Goal: Task Accomplishment & Management: Manage account settings

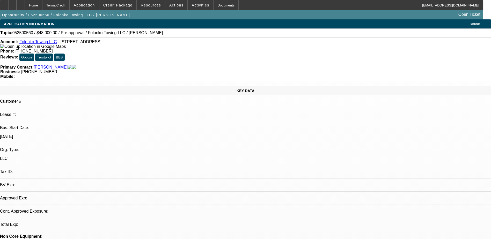
select select "0.2"
select select "0"
select select "0.1"
select select "1"
select select "2"
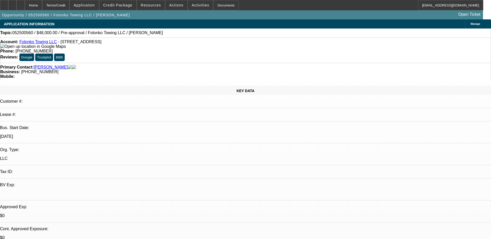
select select "4"
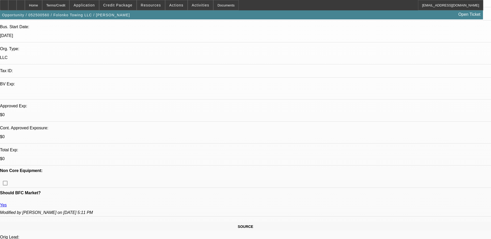
scroll to position [104, 0]
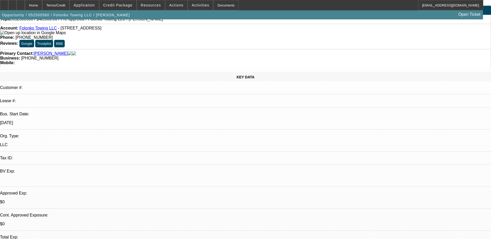
scroll to position [0, 0]
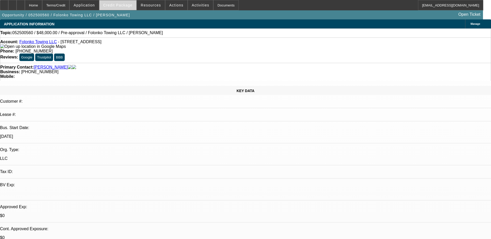
click at [131, 3] on span "Credit Package" at bounding box center [117, 5] width 29 height 4
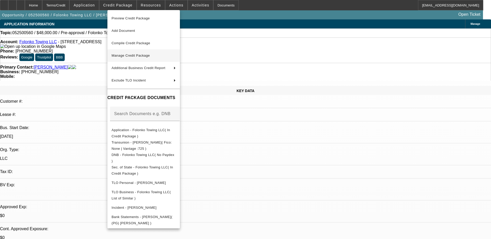
click at [127, 59] on button "Manage Credit Package" at bounding box center [144, 55] width 73 height 12
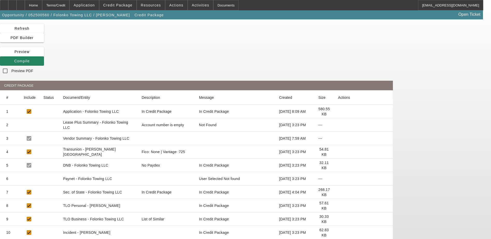
scroll to position [24, 0]
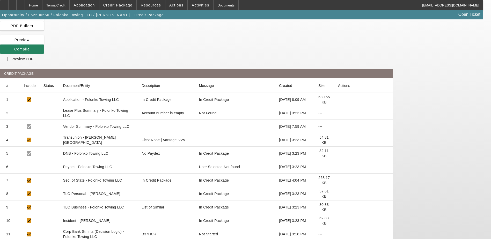
click at [338, 140] on icon at bounding box center [338, 140] width 0 height 0
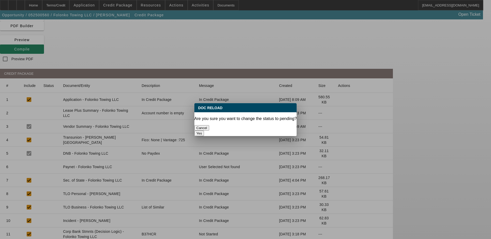
click at [204, 131] on button "Yes" at bounding box center [200, 133] width 10 height 5
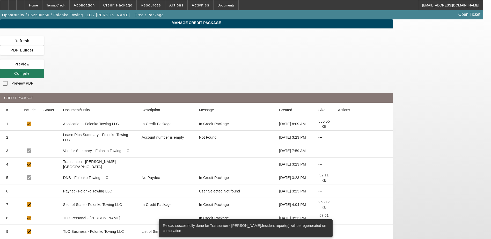
click at [44, 67] on span at bounding box center [22, 73] width 44 height 12
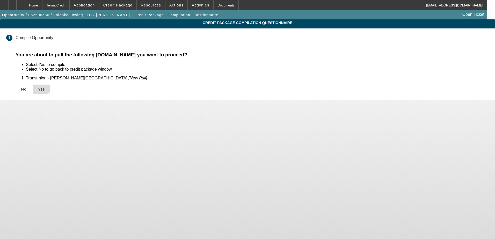
click at [38, 87] on icon at bounding box center [38, 89] width 0 height 4
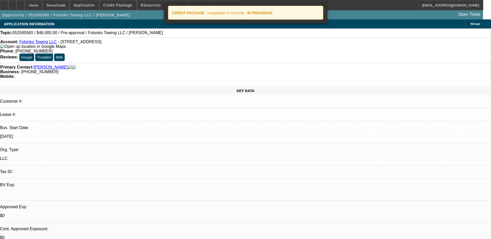
select select "0.2"
select select "0"
select select "2"
select select "0.1"
select select "4"
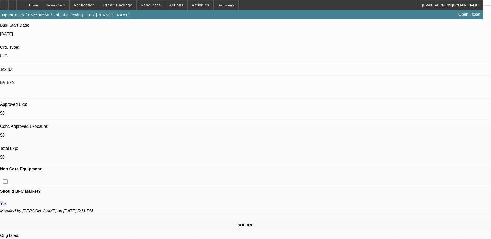
scroll to position [104, 0]
click at [25, 8] on div at bounding box center [21, 5] width 8 height 10
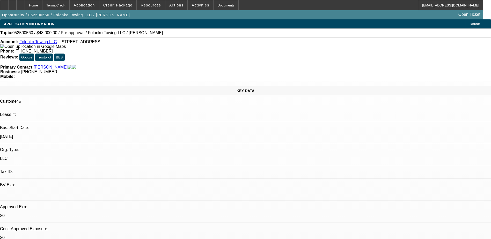
select select "0.2"
select select "0"
select select "2"
select select "0.1"
select select "4"
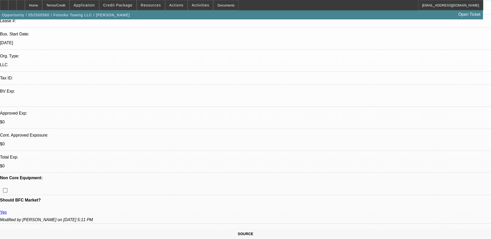
scroll to position [104, 0]
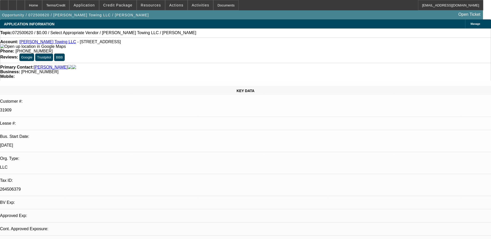
select select "0"
select select "2"
select select "0.1"
select select "1"
select select "2"
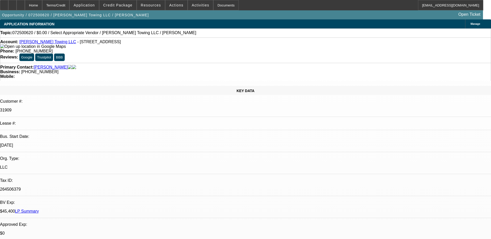
select select "4"
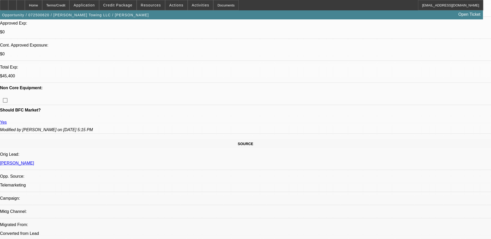
scroll to position [207, 0]
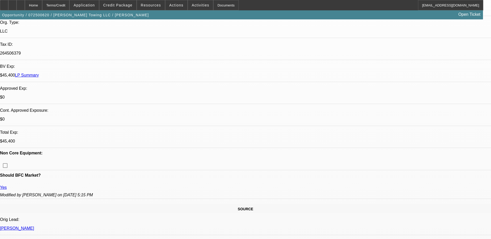
scroll to position [155, 0]
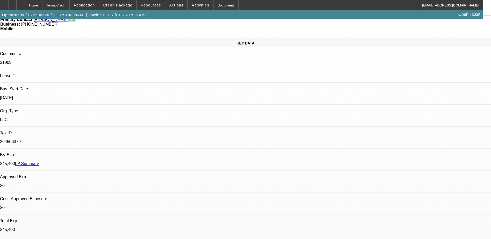
scroll to position [26, 0]
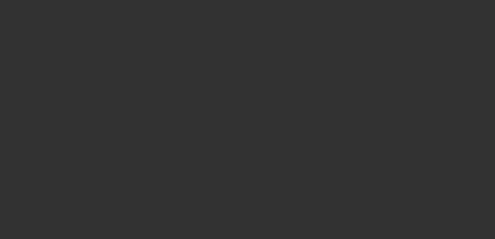
select select "0"
select select "2"
select select "0.1"
select select "4"
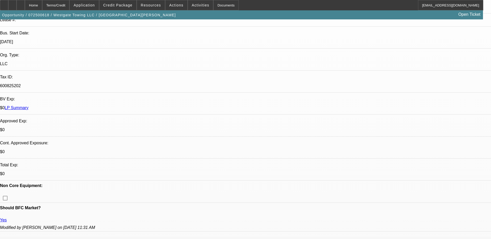
scroll to position [181, 0]
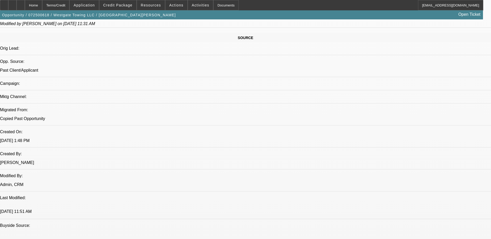
scroll to position [311, 0]
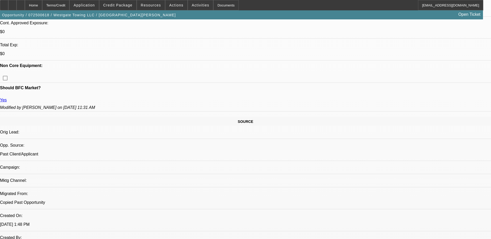
scroll to position [207, 0]
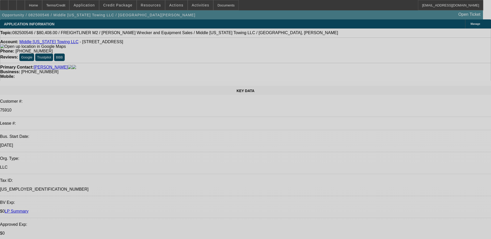
select select "0"
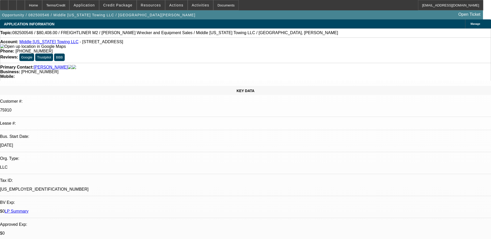
select select "3"
select select "0"
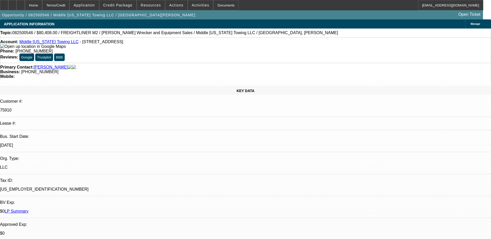
select select "2"
select select "0"
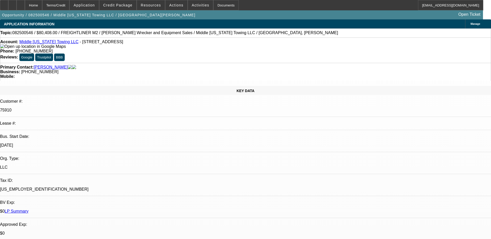
select select "1"
select select "2"
select select "6"
select select "1"
select select "2"
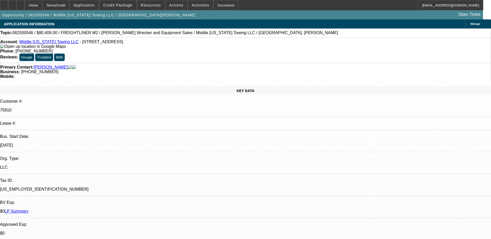
select select "6"
select select "1"
select select "2"
select select "6"
select select "1"
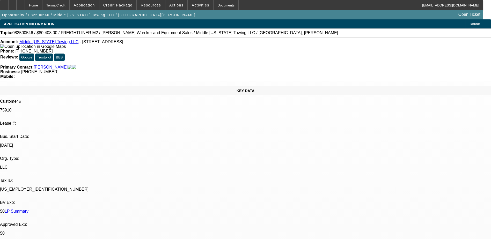
select select "2"
select select "6"
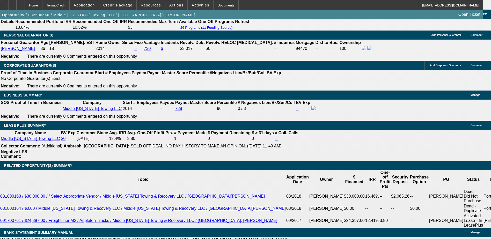
scroll to position [829, 0]
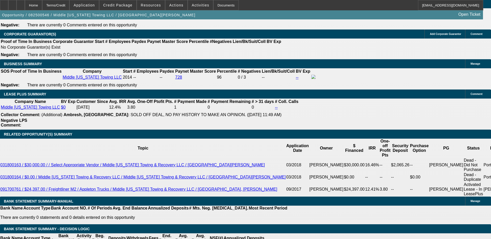
type input "UNKNOWN"
type input "9.3"
type input "$1,549.08"
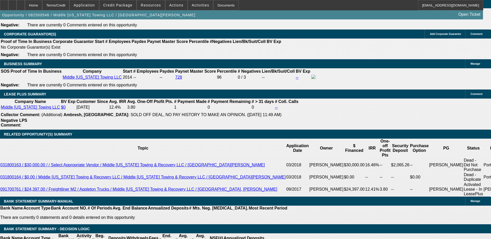
type input "$1,549.08"
type input "$1,560.94"
type input "9.3"
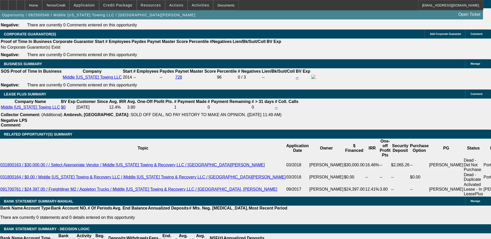
type input "8."
type input "UNKNOWN"
type input "8.9"
type input "$1,509.91"
type input "$4,529.73"
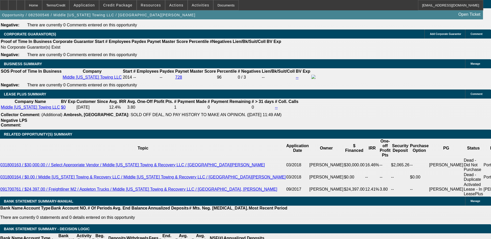
type input "$1,545.14"
type input "$4,635.42"
type input "8.9"
type input "8."
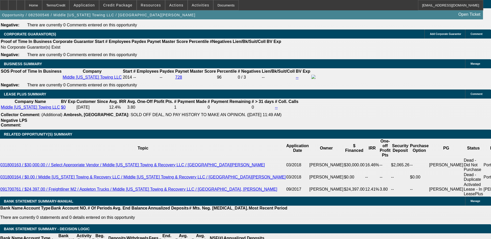
type input "UNKNOWN"
type input "8"
type input "$3,019.82"
type input "$1,509.91"
type input "89"
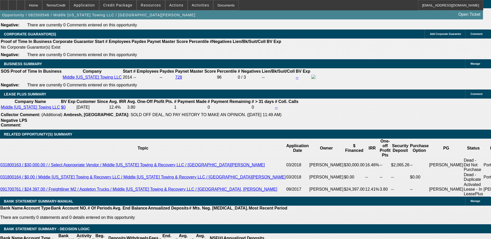
type input "$12,034.26"
type input "$6,017.13"
type input "89.1"
type input "$12,047.24"
type input "$6,023.62"
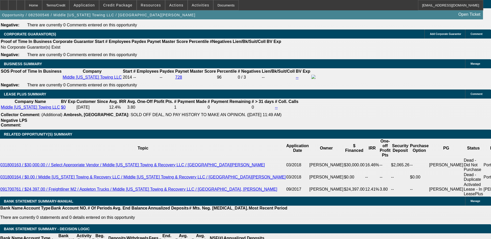
type input "9.1"
type input "$3,106.06"
type input "$1,553.03"
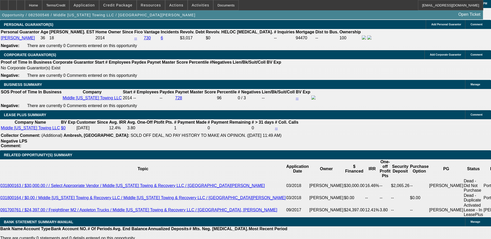
scroll to position [777, 0]
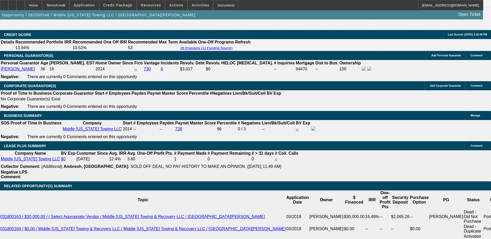
type input "9.1"
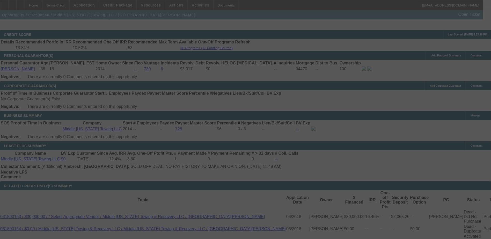
select select "0"
select select "2"
select select "0"
select select "6"
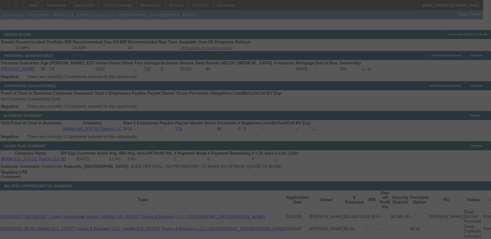
select select "0"
select select "2"
select select "0"
select select "6"
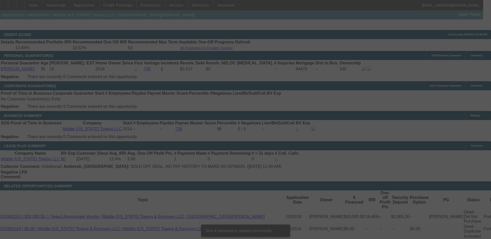
scroll to position [907, 0]
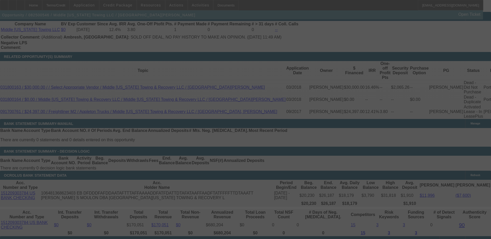
select select "0"
select select "3"
select select "2"
select select "0"
select select "6"
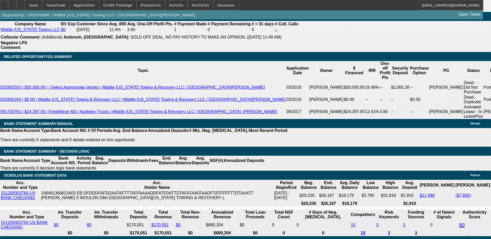
type input "UNKNOWN"
type input "8.98"
type input "$4,644.87"
type input "$1,548.29"
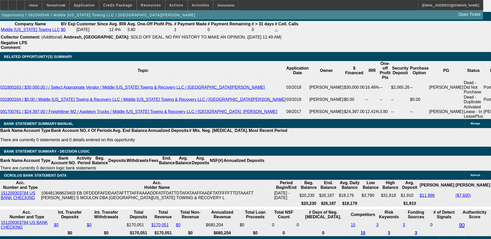
type input "8.8"
type input "$4,623.60"
type input "$1,541.20"
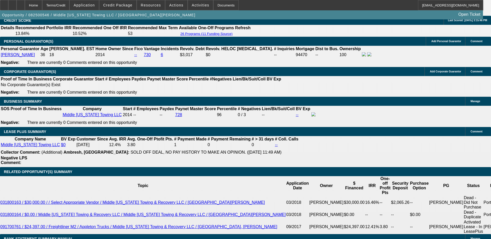
scroll to position [777, 0]
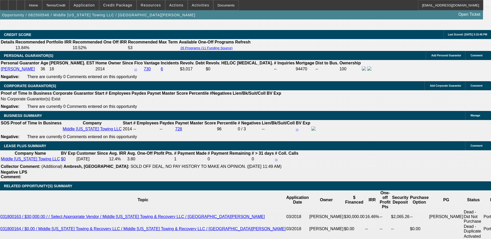
type input "8.8"
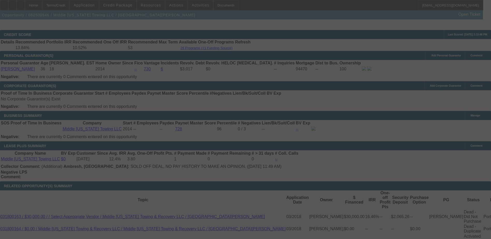
select select "0"
select select "3"
select select "2"
select select "0"
select select "6"
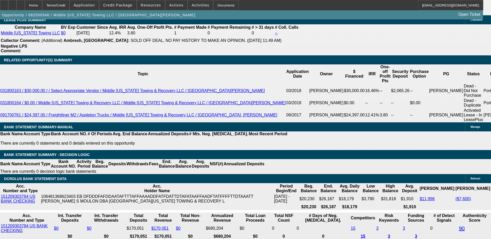
scroll to position [881, 0]
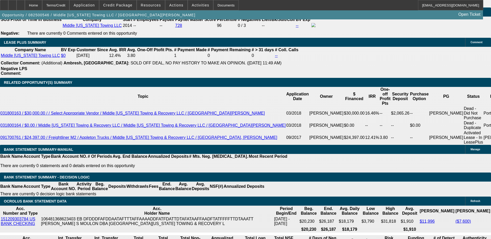
type input "9."
type input "UNKNOWN"
type input "9"
type input "$3,098.16"
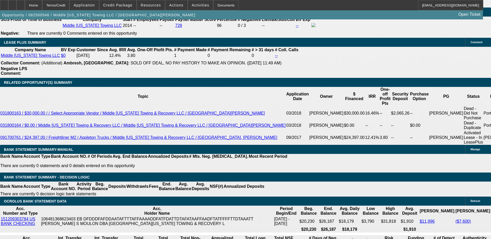
type input "$1,549.08"
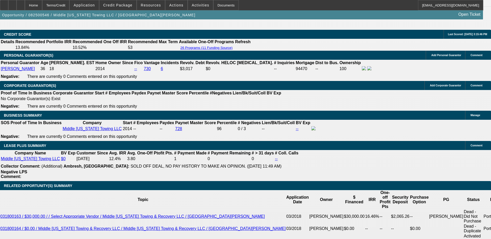
scroll to position [777, 0]
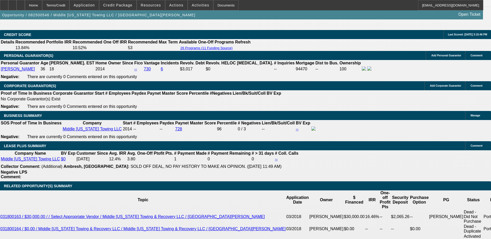
type input "9"
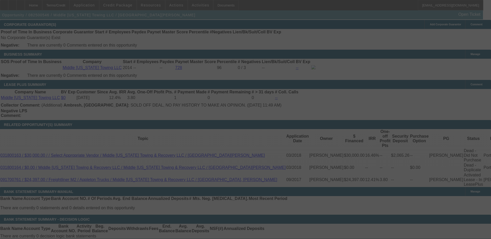
scroll to position [855, 0]
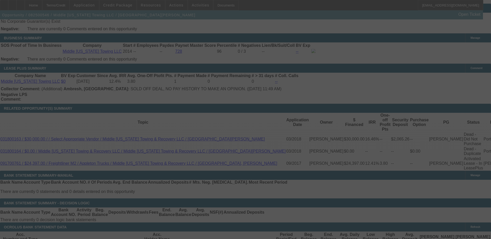
select select "0"
select select "2"
select select "0"
select select "6"
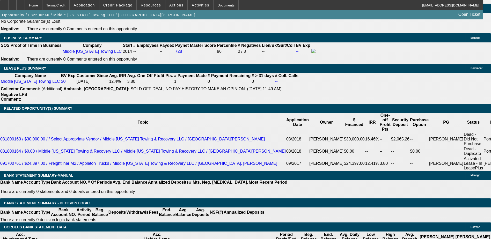
type input "UNKNOWN"
type input "9."
type input "$1,549.08"
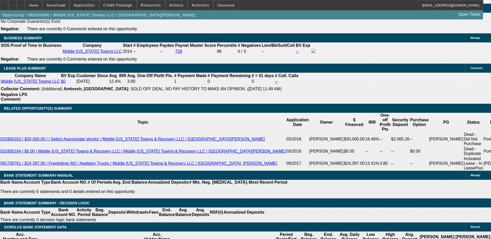
type input "9.2"
type input "$1,556.98"
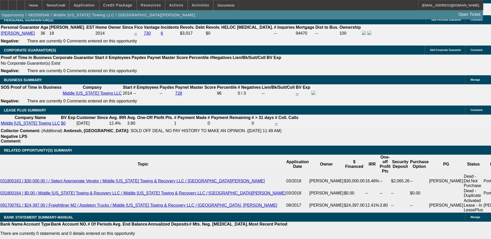
scroll to position [751, 0]
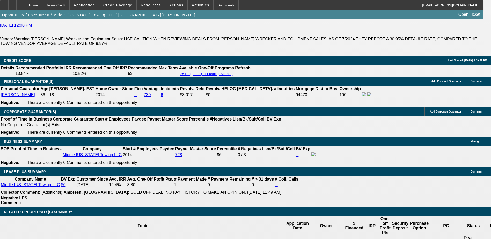
type input "9.2"
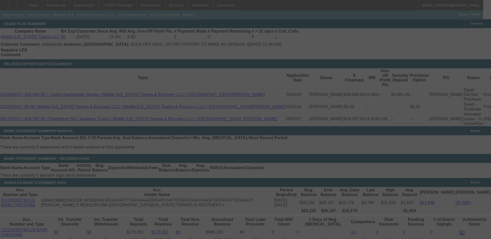
scroll to position [907, 0]
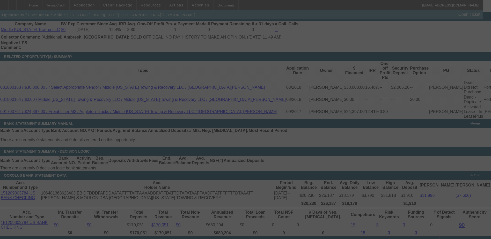
select select "0"
select select "2"
select select "0"
select select "6"
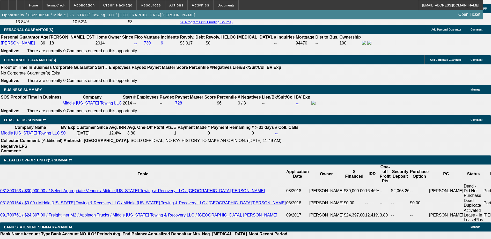
scroll to position [855, 0]
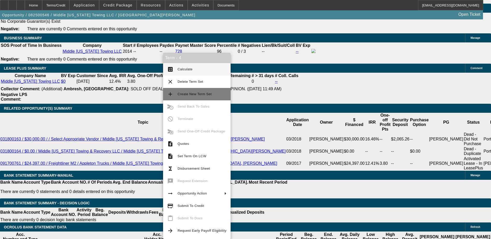
click at [178, 98] on button "add Create New Term Set" at bounding box center [197, 94] width 68 height 12
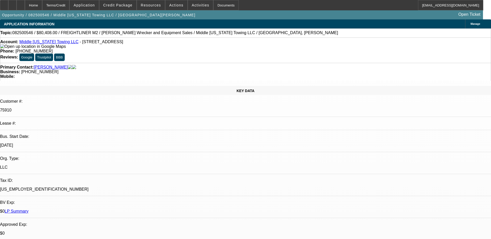
select select "0"
select select "3"
select select "0"
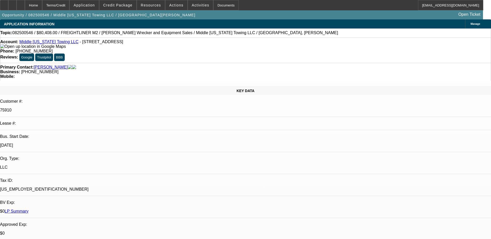
select select "0"
select select "2"
select select "0"
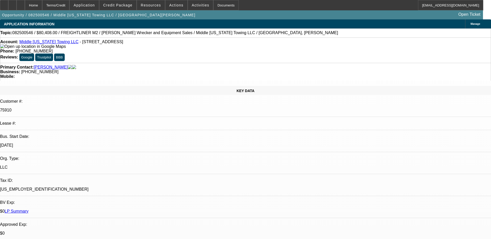
select select "1"
select select "2"
select select "6"
select select "1"
select select "2"
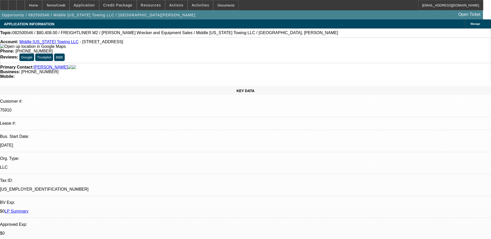
select select "6"
select select "1"
select select "2"
select select "6"
select select "1"
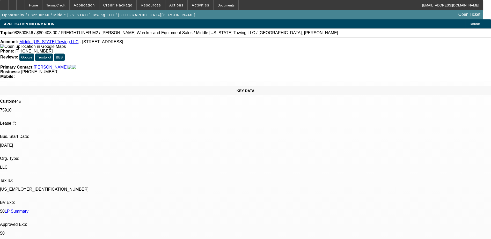
select select "2"
select select "6"
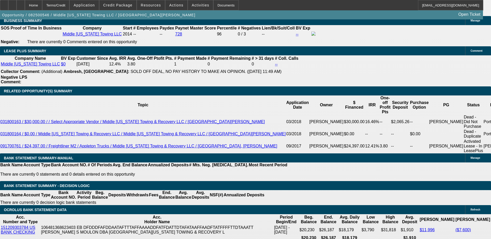
scroll to position [881, 0]
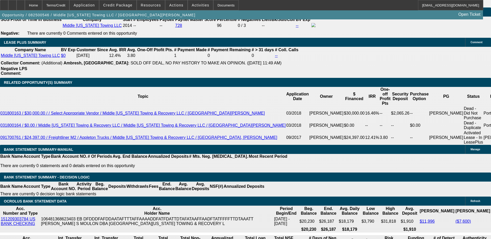
type input "UNKNOWN"
type input "60"
type input "$13,763.22"
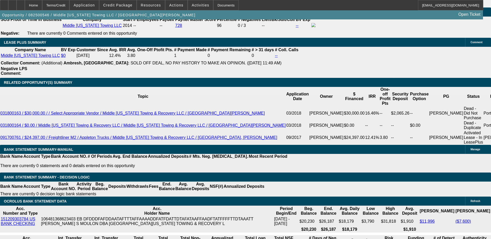
type input "$1,676.95"
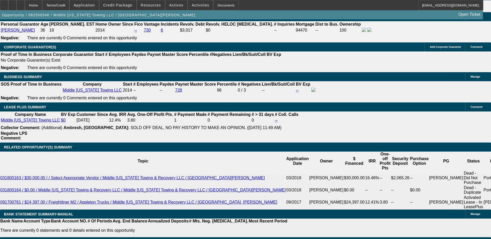
scroll to position [803, 0]
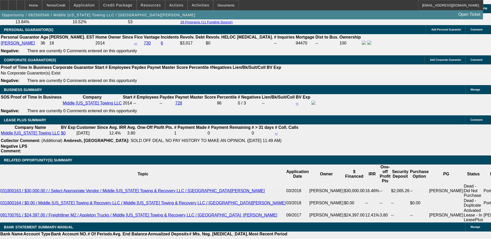
type input "60"
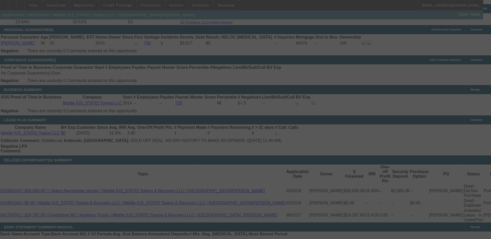
select select "0"
select select "2"
select select "0"
select select "6"
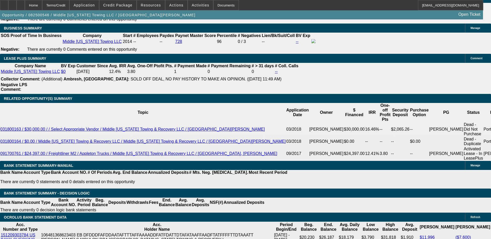
scroll to position [881, 0]
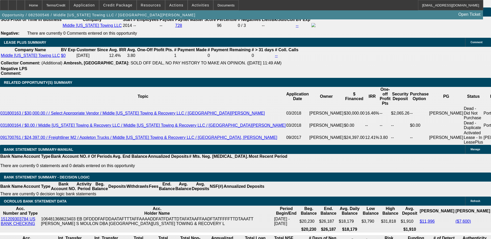
type input "UNKNOWN"
type input "9.3"
type input "$1,669.14"
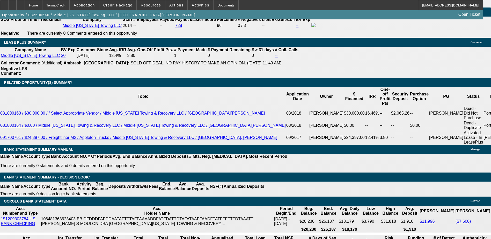
type input "$1,680.87"
type input "9.2"
type input "$1,676.95"
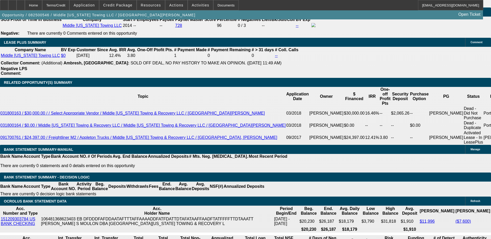
type input "$1,669.14"
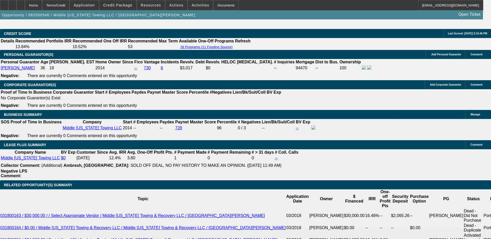
scroll to position [777, 0]
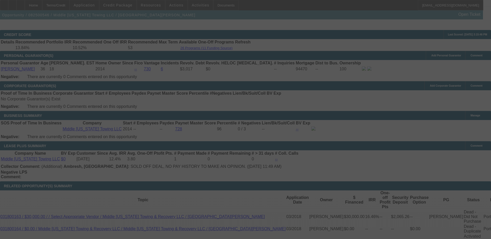
select select "0"
select select "2"
select select "0"
select select "6"
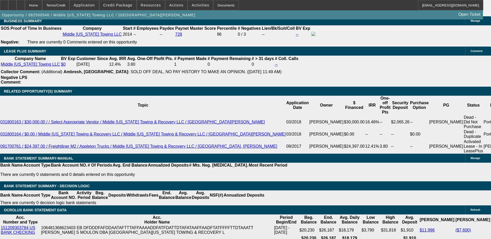
scroll to position [881, 0]
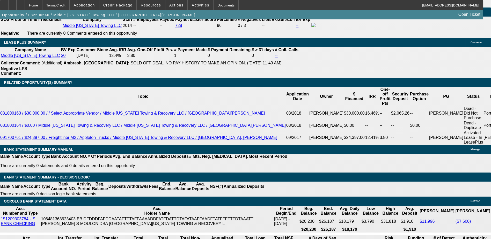
type input "9."
type input "UNKNOWN"
type input "9.2"
type input "$1,676.95"
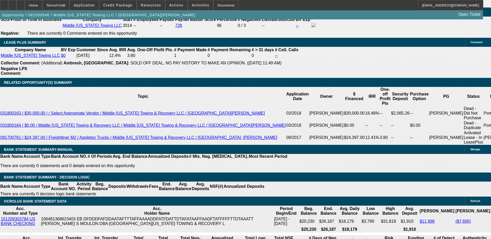
type input "$1,676.95"
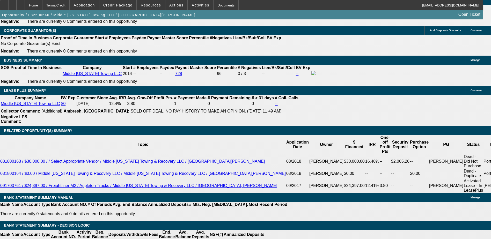
scroll to position [777, 0]
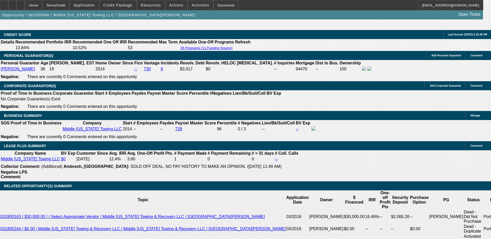
type input "9.2"
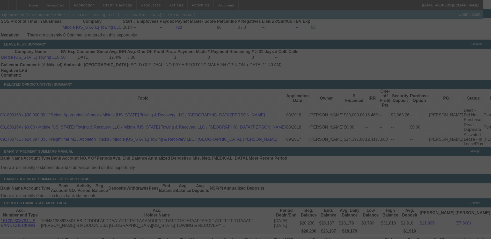
scroll to position [881, 0]
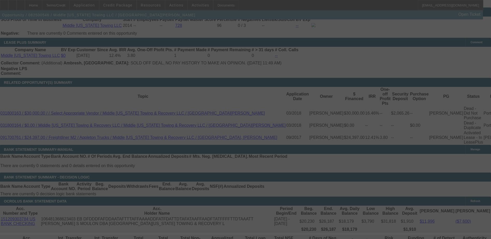
select select "0"
select select "2"
select select "0"
select select "6"
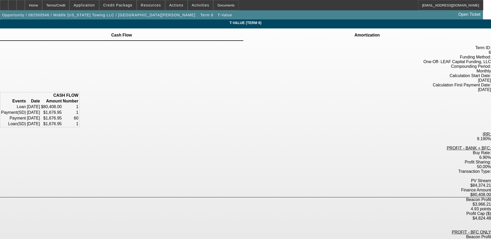
click at [354, 37] on td "Amortization" at bounding box center [367, 35] width 26 height 5
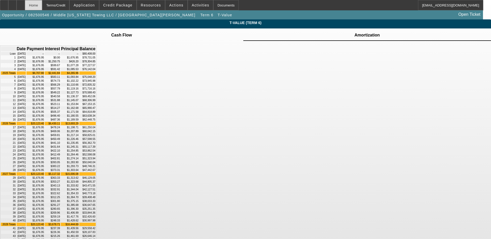
click at [42, 4] on div "Home" at bounding box center [33, 5] width 17 height 10
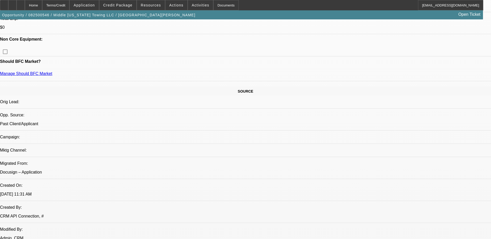
select select "0"
select select "2"
select select "0"
select select "6"
select select "0"
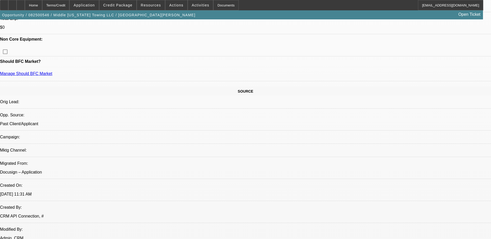
select select "3"
select select "2"
select select "0"
select select "6"
select select "0"
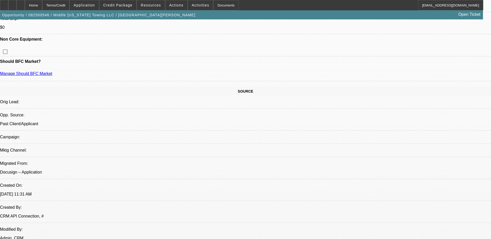
select select "2"
select select "0"
select select "6"
select select "0"
select select "2"
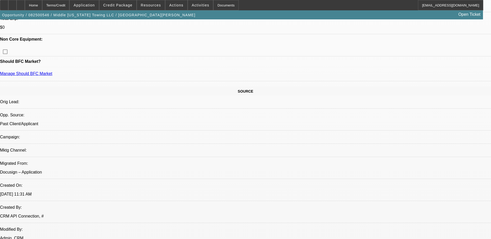
select select "2"
select select "0"
select select "6"
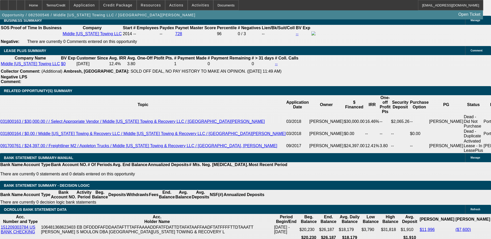
scroll to position [881, 0]
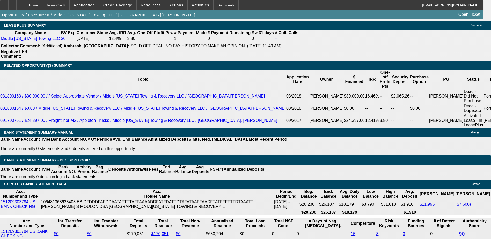
type input "UNKNOWN"
type input "9.24"
type input "$1,678.52"
type input "9.26"
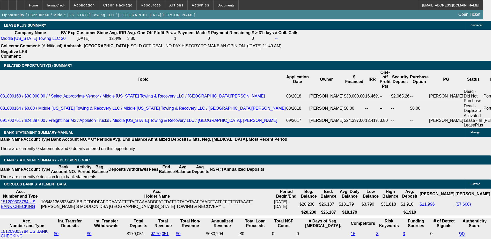
type input "$1,679.30"
type input "9.6"
type input "$1,692.65"
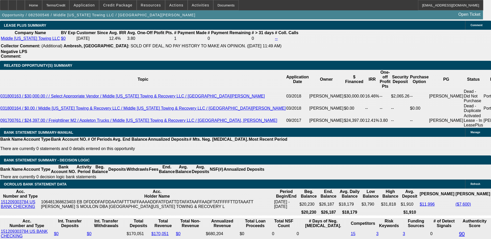
type input "9.6"
select select "0"
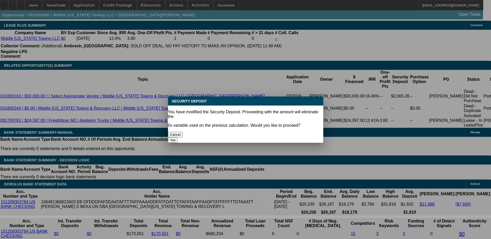
scroll to position [0, 0]
click at [178, 138] on button "Yes" at bounding box center [173, 140] width 10 height 5
type input "$0.00"
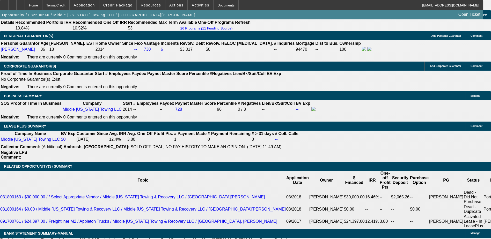
scroll to position [794, 0]
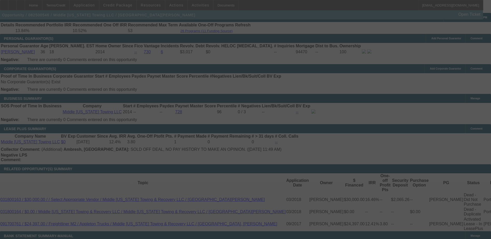
select select "0"
select select "2"
select select "0"
select select "6"
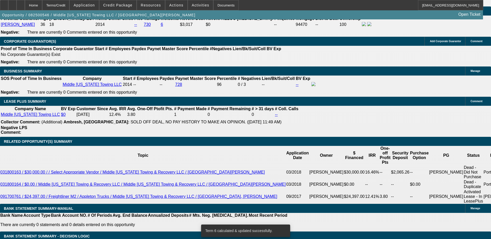
scroll to position [872, 0]
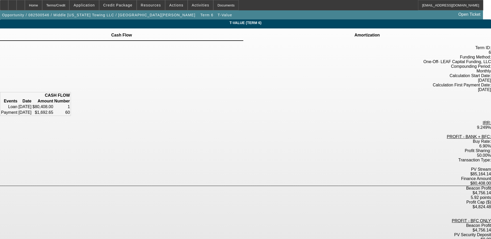
click at [354, 36] on td "Amortization" at bounding box center [367, 35] width 26 height 5
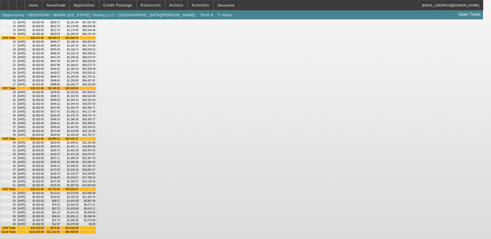
scroll to position [233, 0]
click at [42, 4] on div "Home" at bounding box center [33, 5] width 17 height 10
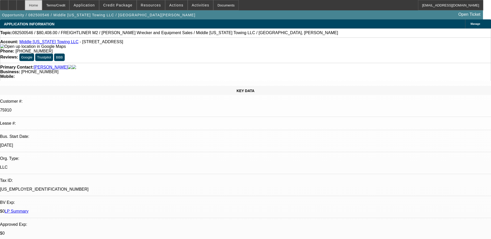
select select "0"
select select "2"
select select "0"
select select "6"
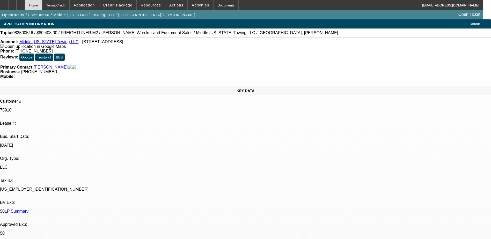
select select "0"
select select "3"
select select "2"
select select "0"
select select "6"
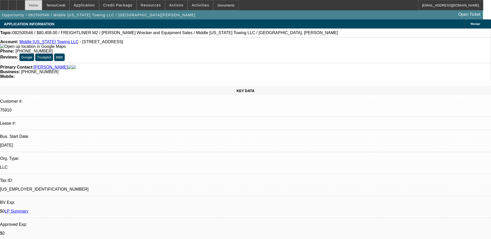
select select "0"
select select "2"
select select "0"
select select "6"
select select "0"
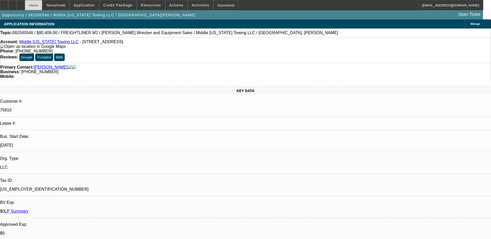
select select "2"
select select "0"
select select "6"
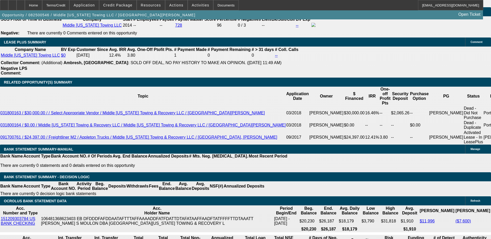
scroll to position [881, 0]
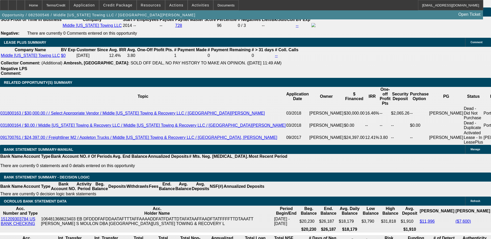
type input "60"
type input "UNKNOWN"
type input "$13,747.40"
type input "$41,242.20"
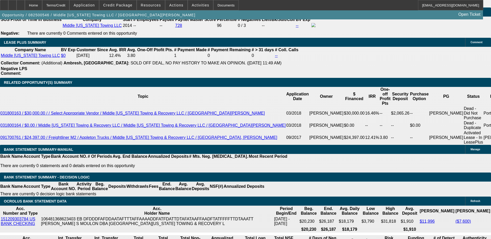
type input "$1,661.34"
type input "$4,984.02"
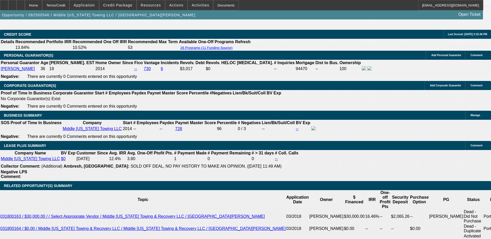
scroll to position [777, 0]
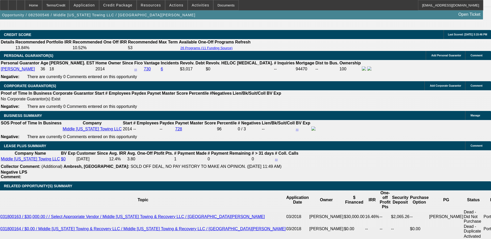
type input "60"
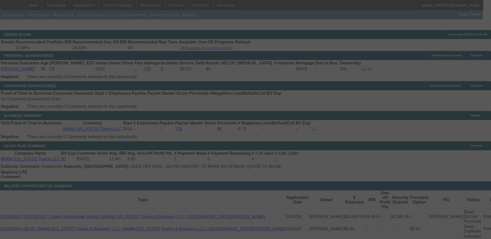
click at [234, 196] on div at bounding box center [245, 119] width 491 height 239
select select "0"
select select "3"
select select "2"
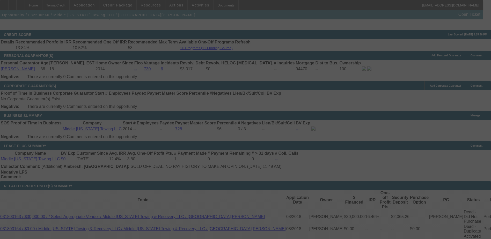
select select "0"
select select "6"
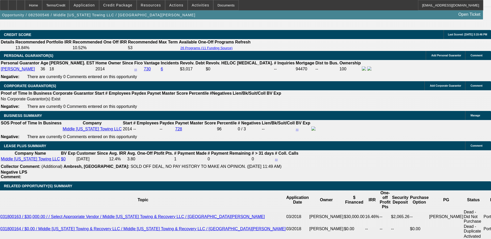
type input "6"
type input "UNKNOWN"
type input "60"
type input "$13,763.22"
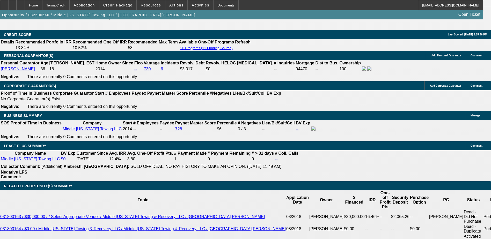
type input "$1,676.95"
type input "60"
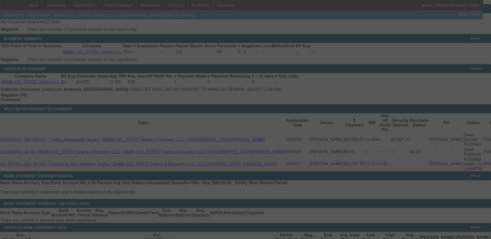
scroll to position [855, 0]
select select "0"
select select "2"
select select "0"
select select "6"
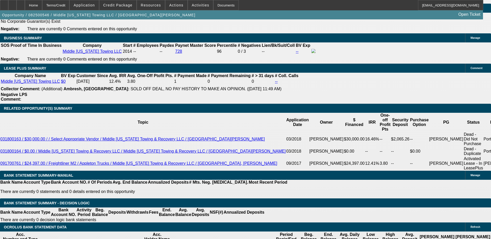
type input "6"
type input "UNKNOWN"
type input "60"
type input "$13,755.31"
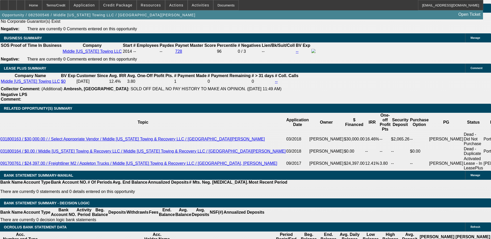
type input "$27,510.62"
type input "$1,669.14"
type input "$3,338.28"
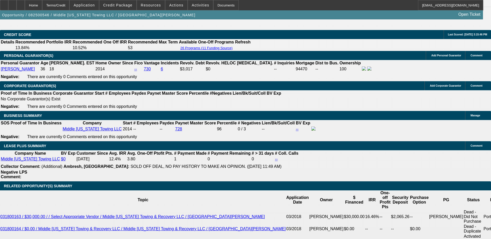
type input "60"
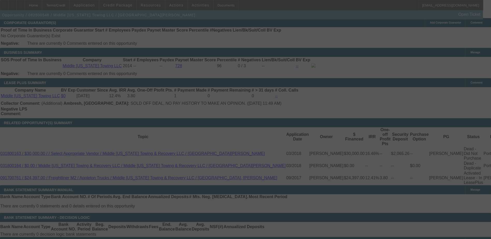
scroll to position [855, 0]
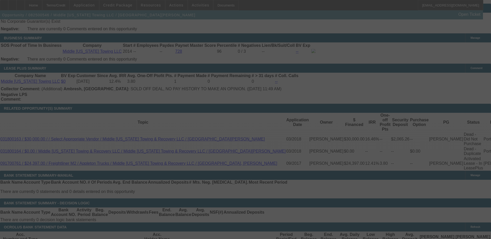
select select "0"
select select "2"
select select "0"
select select "6"
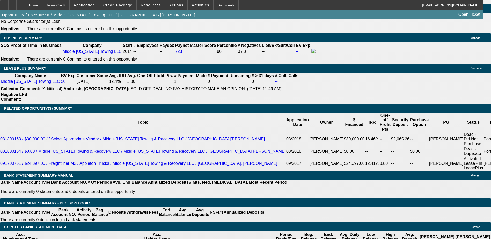
type input "UNKNOWN"
type input "9.3"
type input "$1,669.14"
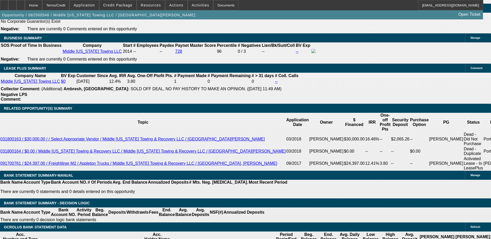
type input "$1,680.87"
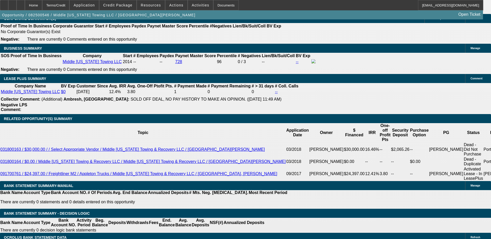
scroll to position [803, 0]
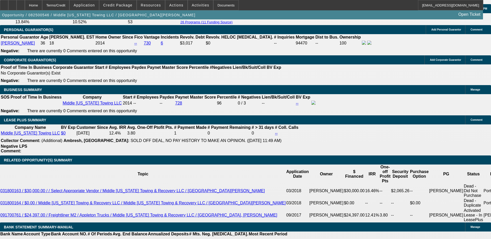
type input "9.3"
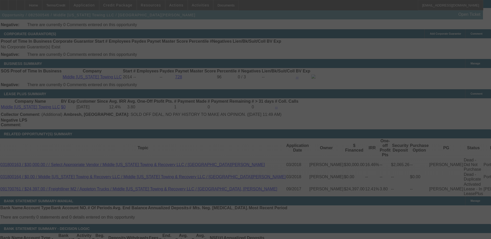
scroll to position [855, 0]
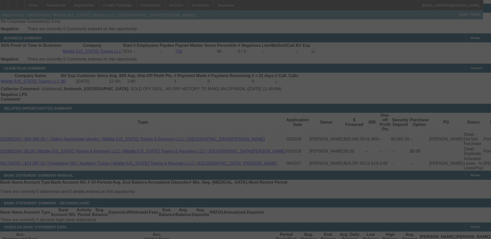
select select "0"
select select "2"
select select "0"
select select "6"
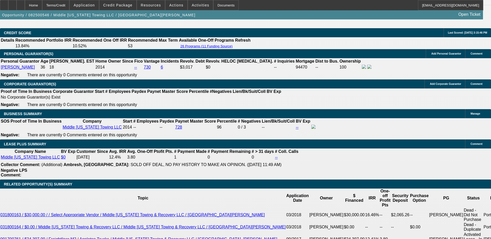
scroll to position [699, 0]
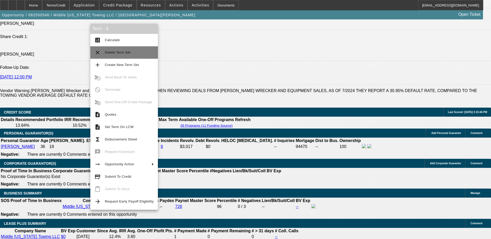
click at [127, 56] on button "clear Delete Term Set" at bounding box center [124, 52] width 68 height 12
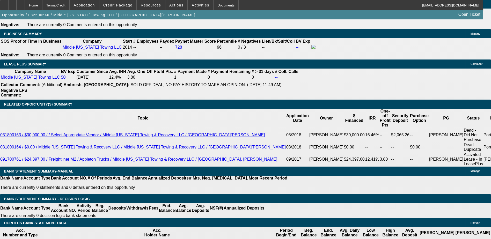
scroll to position [891, 0]
select select "0"
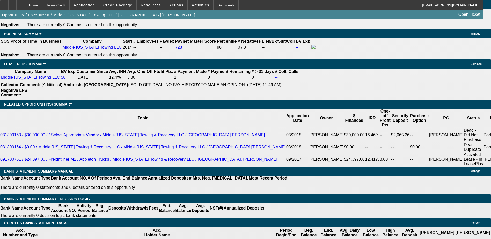
select select "3"
select select "0"
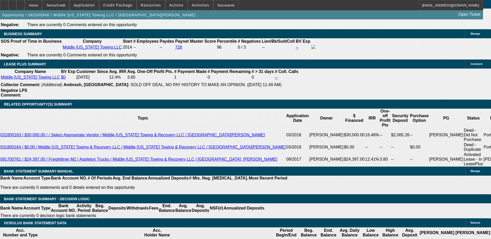
select select "2"
select select "0"
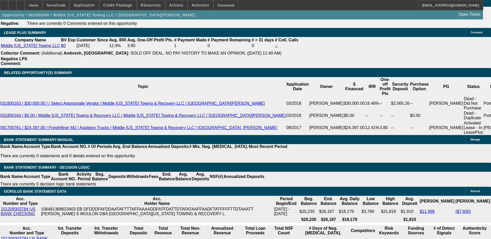
select select "1"
select select "2"
select select "6"
select select "1"
select select "2"
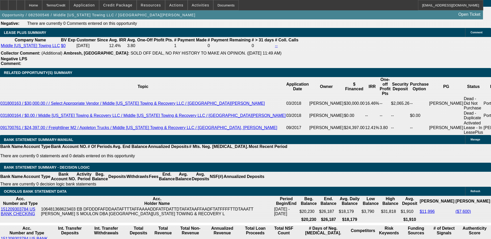
select select "6"
select select "1"
select select "2"
select select "6"
select select "1"
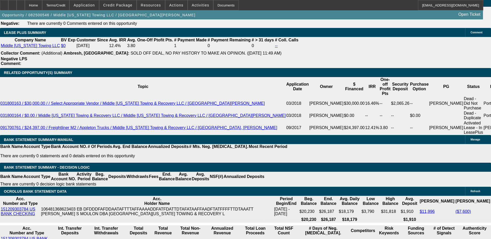
select select "2"
select select "6"
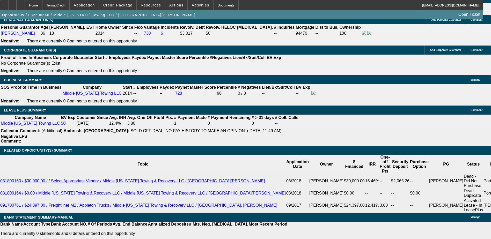
scroll to position [865, 0]
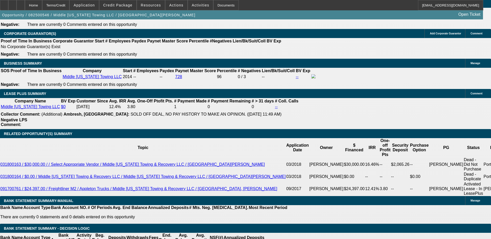
scroll to position [787, 0]
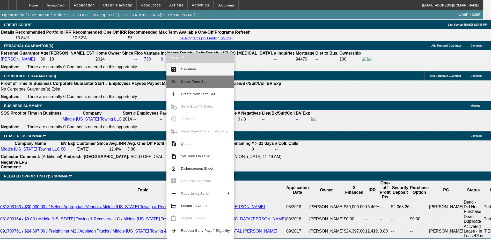
click at [201, 85] on button "clear Delete Term Set" at bounding box center [201, 82] width 68 height 12
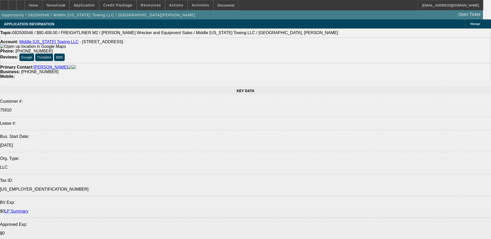
select select "0"
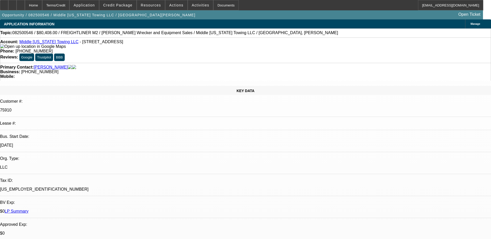
select select "0"
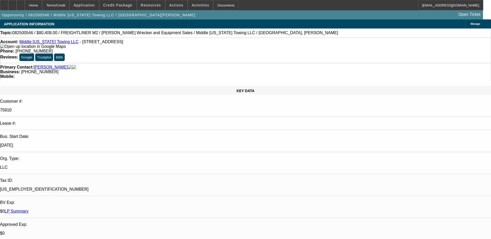
select select "2"
select select "0"
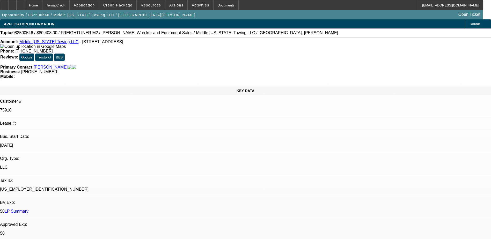
select select "1"
select select "2"
select select "6"
select select "1"
select select "2"
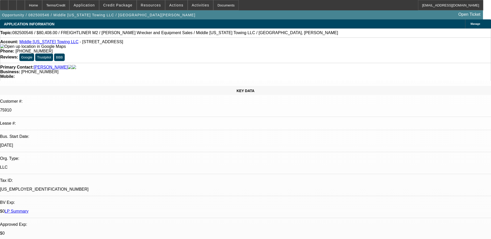
select select "6"
select select "1"
select select "2"
select select "6"
select select "1"
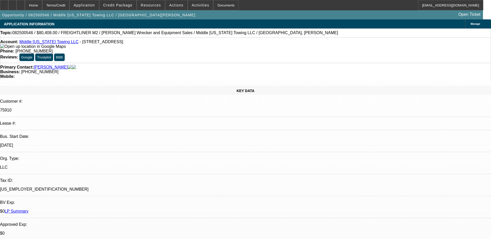
select select "2"
select select "6"
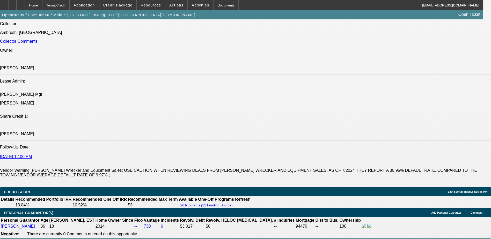
scroll to position [725, 0]
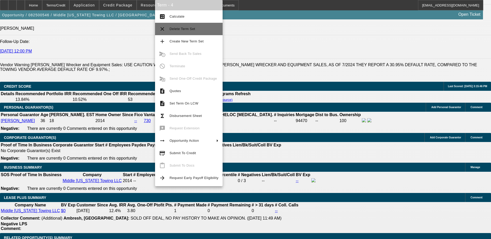
click at [190, 33] on button "clear Delete Term Set" at bounding box center [189, 29] width 68 height 12
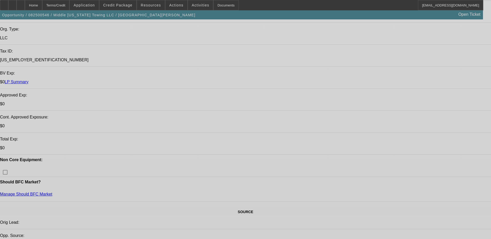
select select "0"
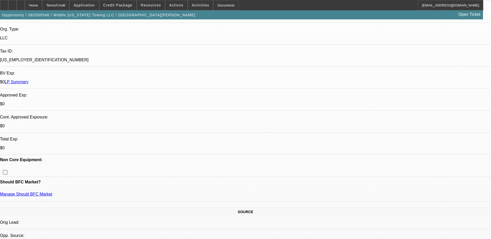
select select "0"
select select "2"
select select "0"
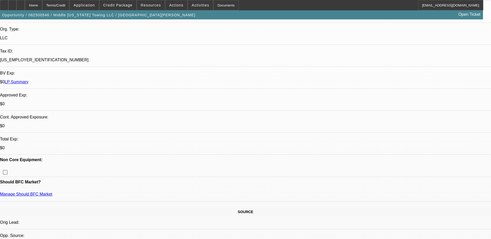
select select "0"
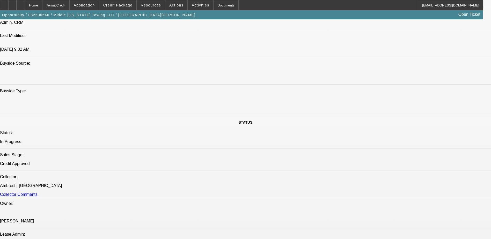
select select "1"
select select "2"
select select "6"
select select "1"
select select "2"
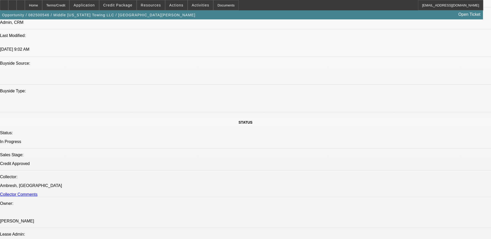
select select "6"
select select "1"
select select "2"
select select "6"
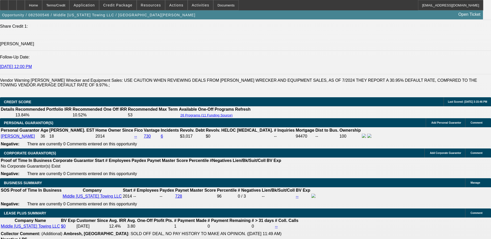
scroll to position [803, 0]
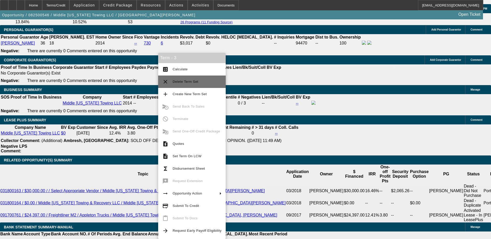
click at [196, 84] on span "Delete Term Set" at bounding box center [197, 82] width 49 height 6
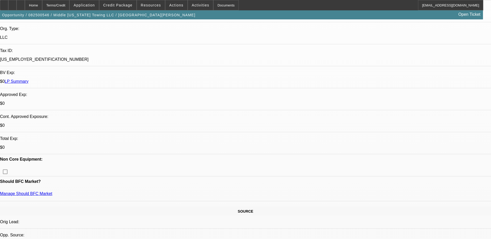
select select "0"
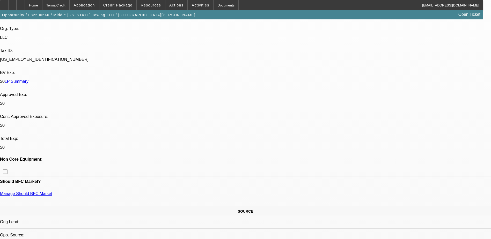
select select "0"
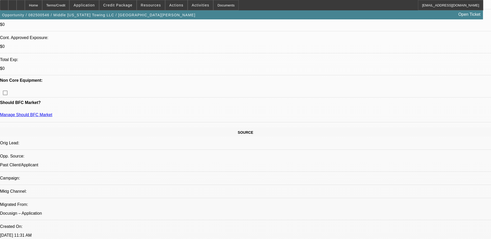
select select "1"
select select "2"
select select "6"
select select "1"
select select "2"
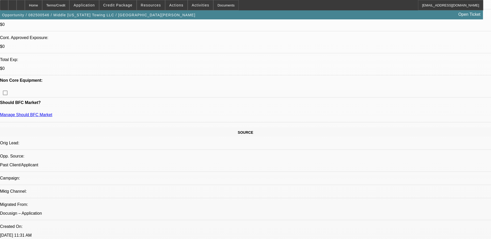
select select "6"
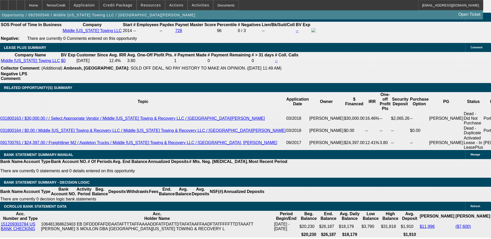
scroll to position [805, 0]
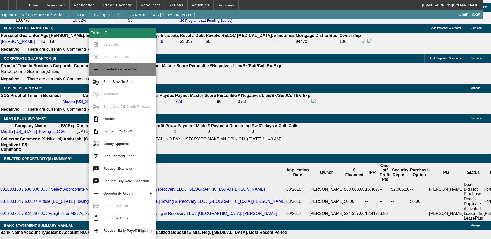
click at [119, 73] on button "add Create New Term Set" at bounding box center [123, 69] width 68 height 12
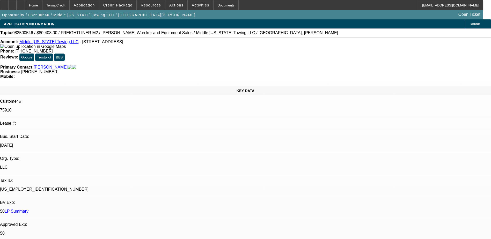
select select "0"
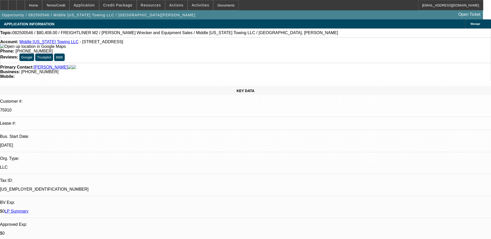
select select "0"
select select "1"
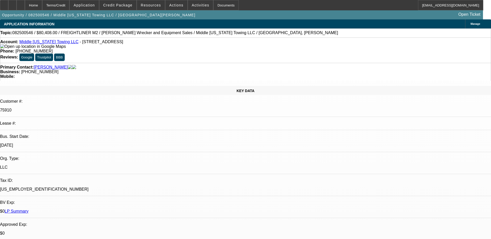
select select "2"
select select "6"
select select "1"
select select "2"
select select "6"
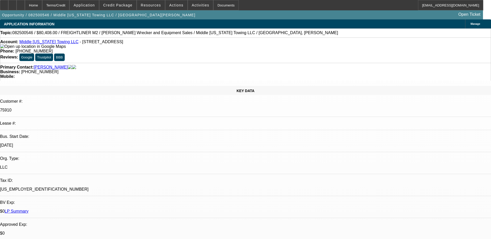
select select "1"
select select "2"
select select "6"
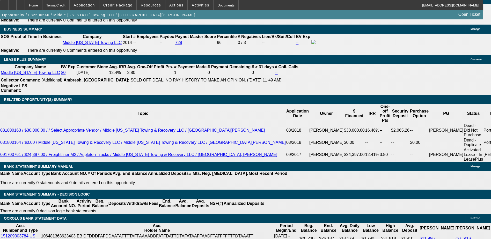
scroll to position [881, 0]
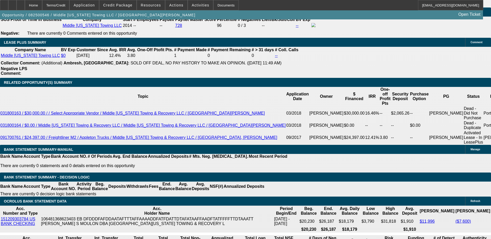
type input "UNKNOWN"
type input "6."
type input "$1,554.51"
type input "6"
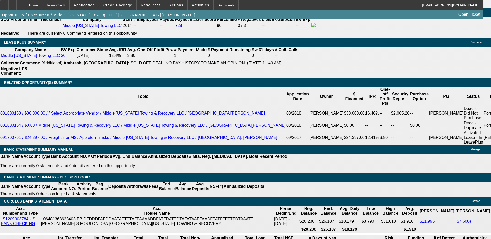
type input "69"
type input "$4,790.79"
type input "69.6"
type input "$4,827.57"
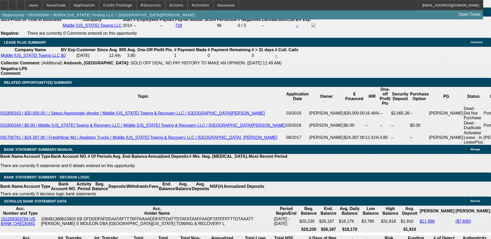
type input "9.6"
type input "$1,692.65"
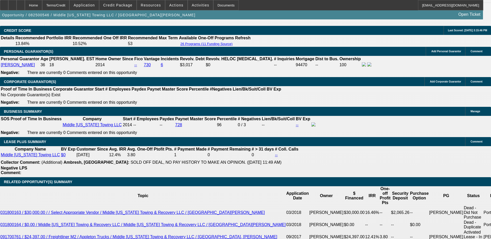
scroll to position [777, 0]
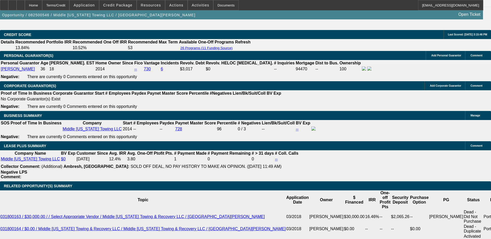
type input "9.6"
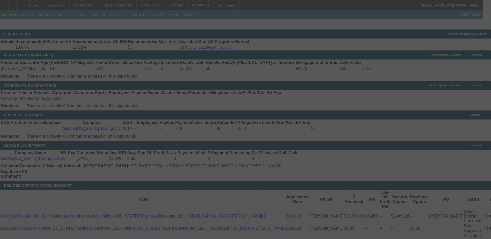
scroll to position [855, 0]
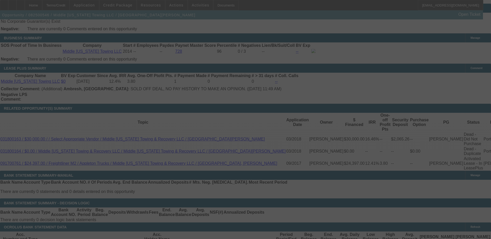
select select "0"
select select "2"
select select "0"
select select "6"
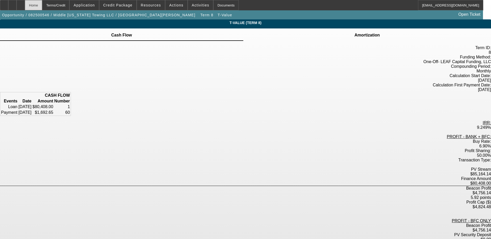
click at [42, 4] on div "Home" at bounding box center [33, 5] width 17 height 10
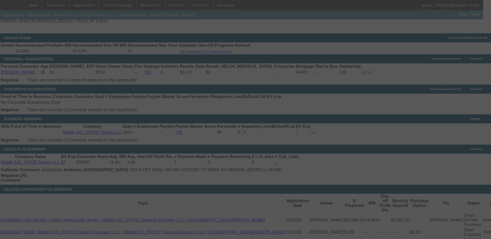
scroll to position [874, 0]
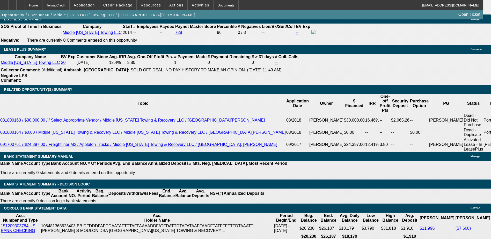
select select "0"
select select "2"
select select "0"
select select "6"
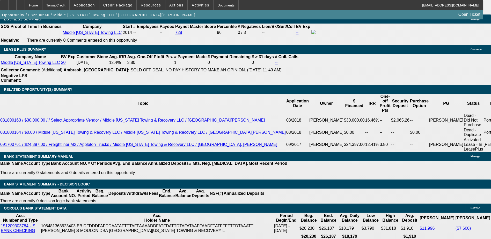
select select "0"
select select "2"
select select "0"
select select "6"
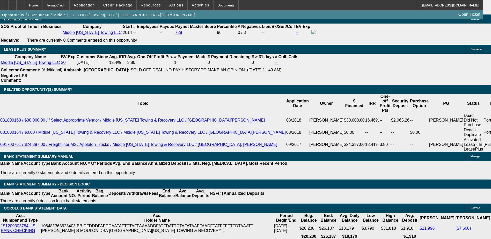
select select "0"
select select "2"
select select "0"
select select "6"
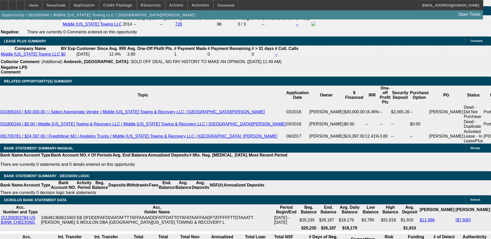
scroll to position [899, 0]
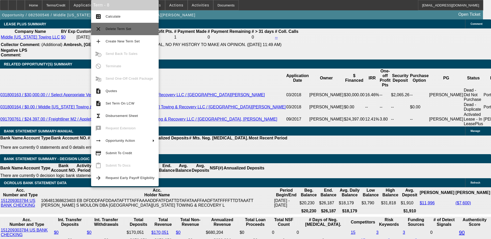
click at [126, 31] on span "Delete Term Set" at bounding box center [130, 29] width 49 height 6
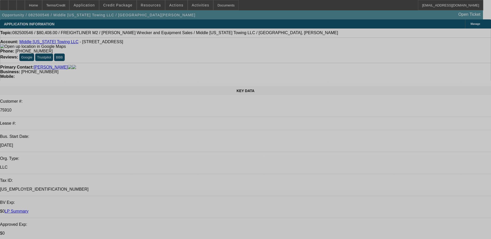
select select "0"
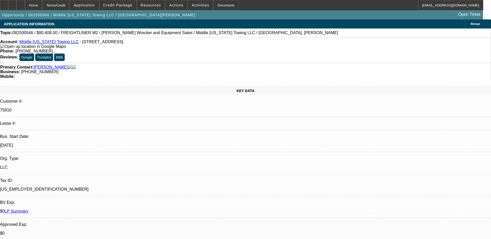
select select "0"
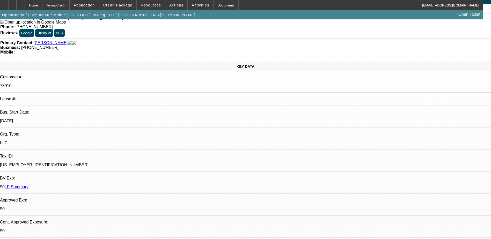
select select "1"
select select "2"
select select "6"
select select "1"
select select "2"
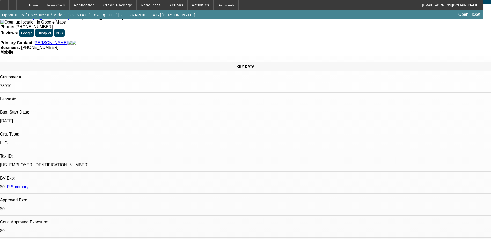
select select "6"
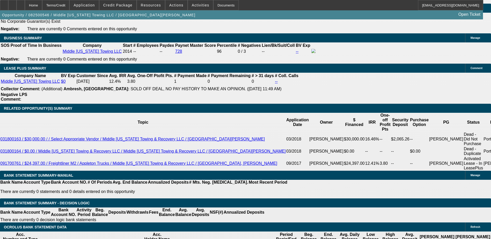
scroll to position [872, 0]
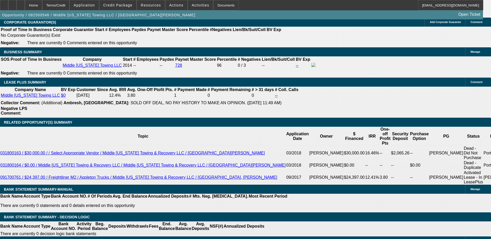
scroll to position [846, 0]
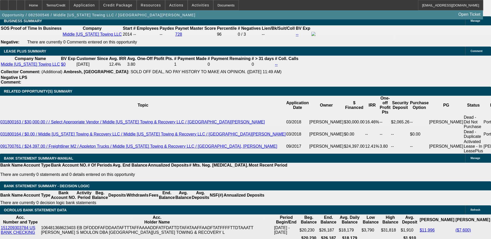
scroll to position [83, 0]
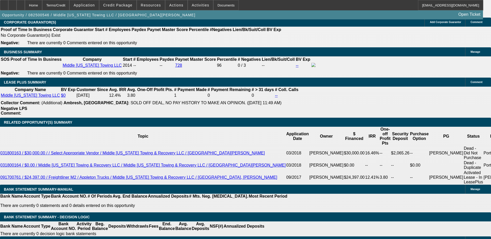
scroll to position [820, 0]
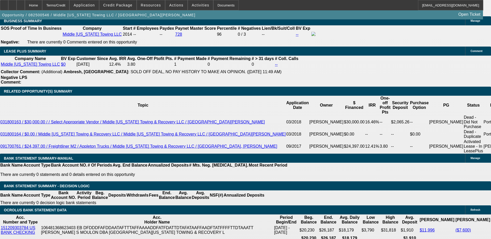
scroll to position [0, 0]
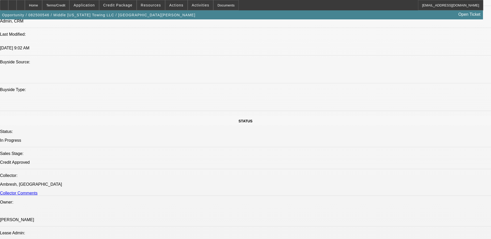
scroll to position [465, 0]
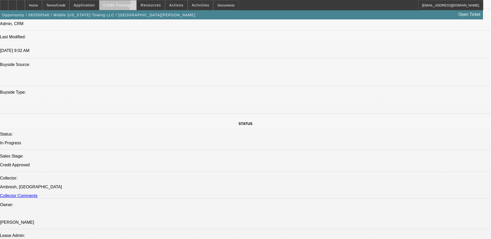
click at [115, 3] on span "Credit Package" at bounding box center [117, 5] width 29 height 4
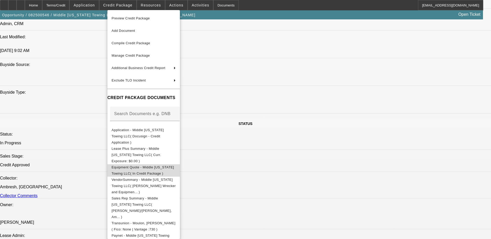
click at [155, 164] on span "Equipment Quote - Middle Tennessee Towing LLC( In Credit Package )" at bounding box center [144, 170] width 64 height 12
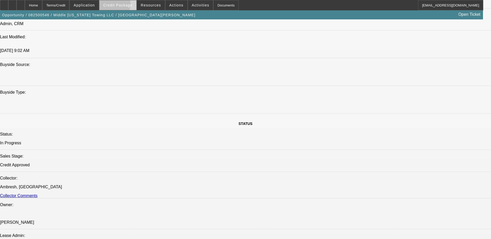
click at [120, 5] on span "Credit Package" at bounding box center [117, 5] width 29 height 4
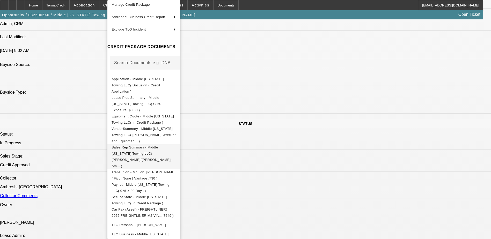
scroll to position [41, 0]
click at [171, 208] on span "Car Fax (Asset) - FREIGHTLINER( 2022 FREIGHTLINER M2 VIN....7649 )" at bounding box center [143, 213] width 62 height 10
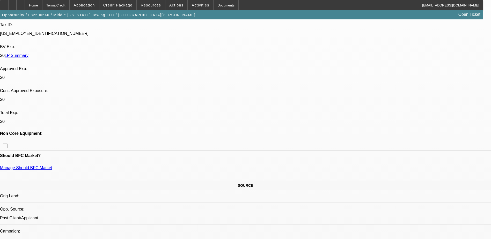
scroll to position [76, 0]
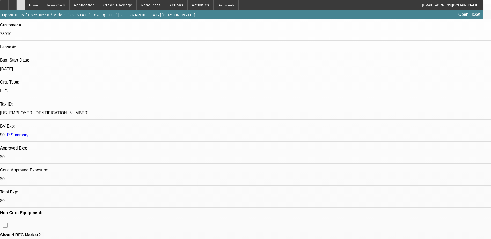
click at [25, 5] on div at bounding box center [21, 5] width 8 height 10
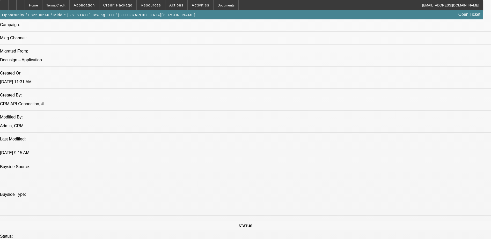
select select "0"
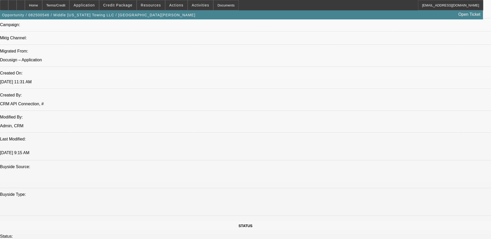
select select "0"
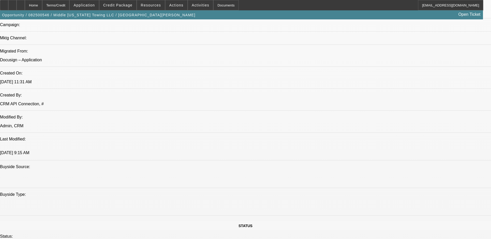
select select "0"
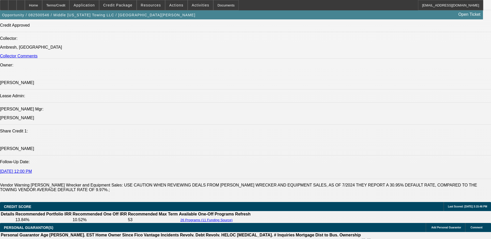
select select "1"
select select "2"
select select "6"
select select "1"
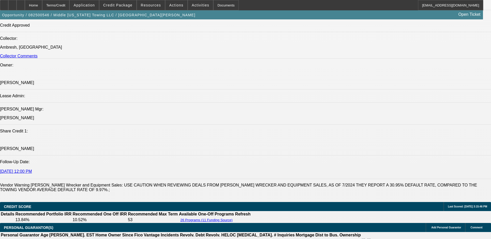
select select "6"
select select "1"
select select "2"
select select "6"
select select "1"
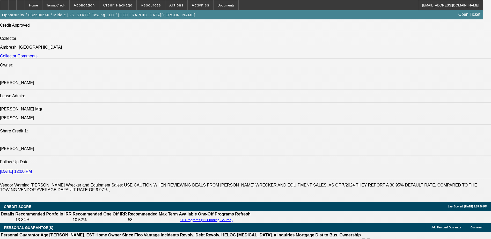
select select "2"
select select "6"
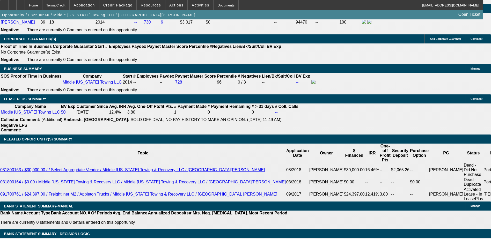
scroll to position [881, 0]
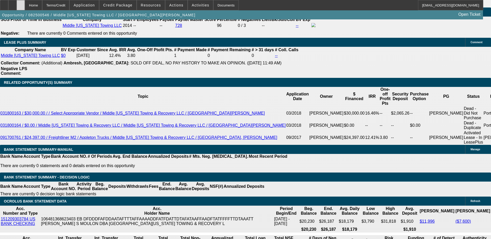
click at [25, 6] on div at bounding box center [21, 5] width 8 height 10
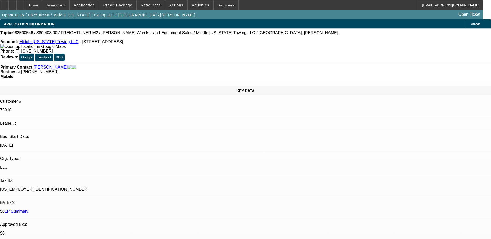
select select "0"
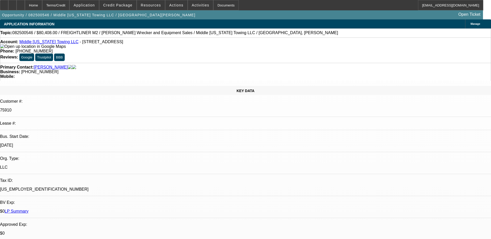
select select "0"
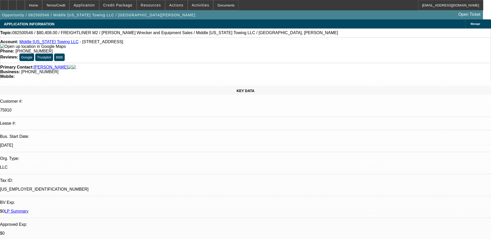
select select "0"
select select "1"
select select "2"
select select "6"
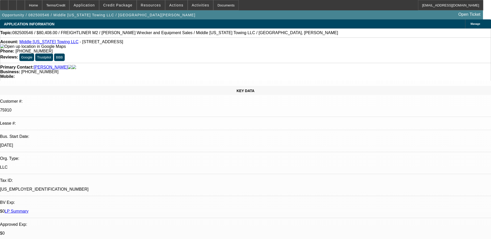
select select "1"
select select "6"
select select "1"
select select "2"
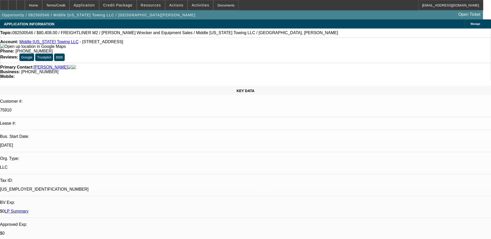
select select "6"
select select "1"
select select "2"
select select "6"
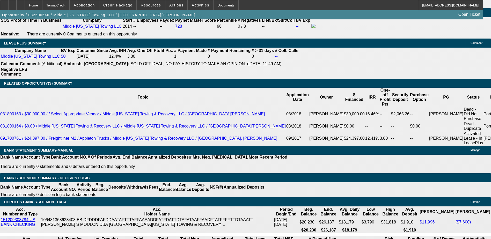
scroll to position [881, 0]
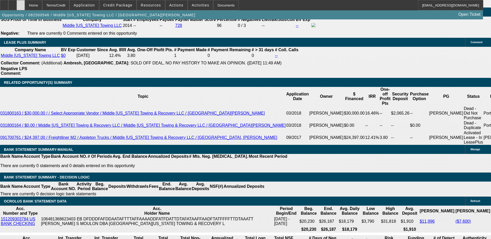
click at [25, 6] on div at bounding box center [21, 5] width 8 height 10
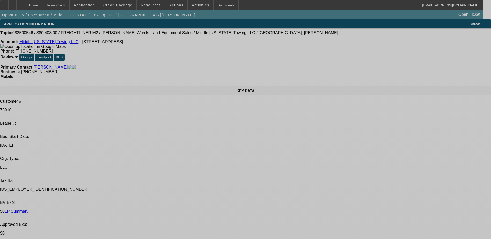
select select "0"
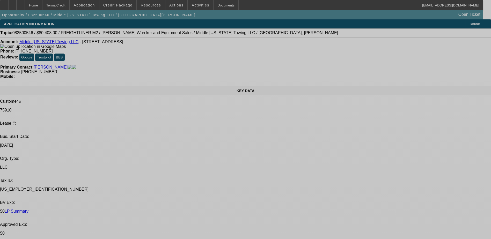
select select "0"
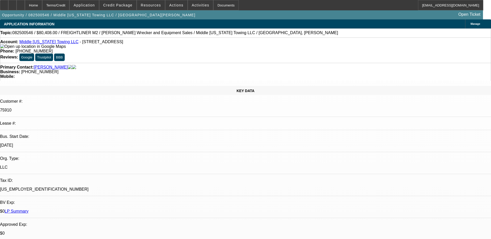
select select "0"
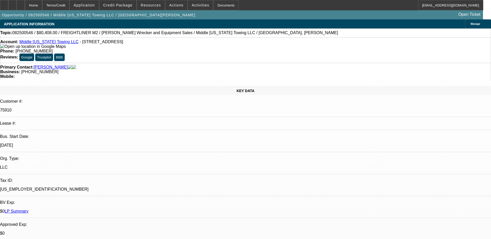
select select "0"
select select "1"
select select "2"
select select "6"
select select "1"
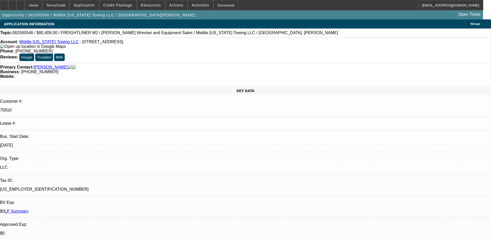
select select "1"
select select "6"
select select "1"
select select "2"
select select "6"
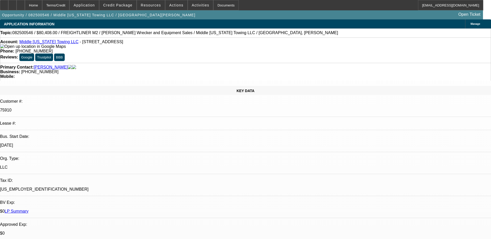
select select "1"
select select "2"
select select "6"
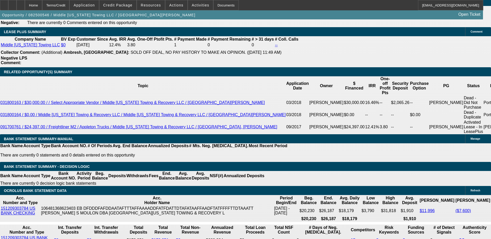
scroll to position [907, 0]
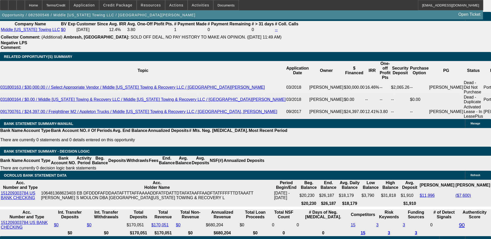
click at [25, 4] on div at bounding box center [21, 5] width 8 height 10
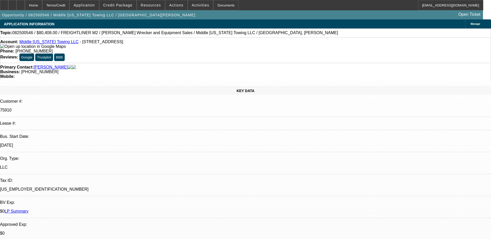
select select "0"
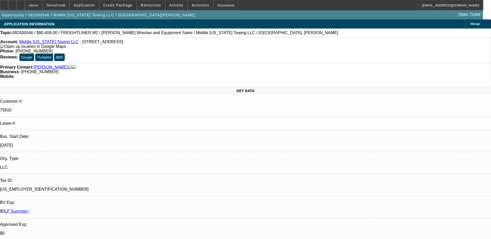
select select "0"
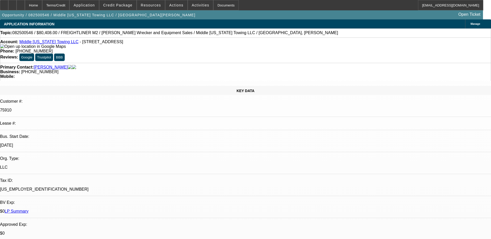
select select "0"
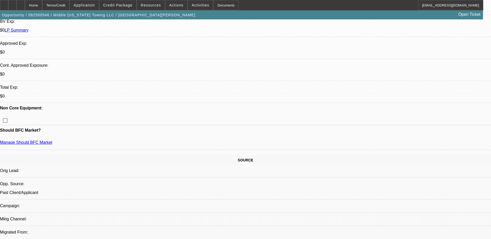
select select "1"
select select "2"
select select "6"
select select "1"
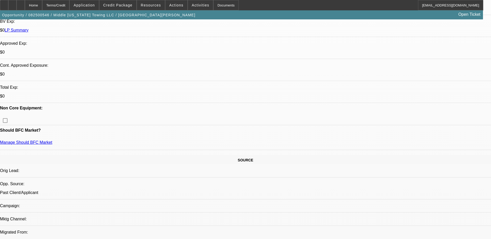
select select "6"
select select "1"
select select "2"
select select "6"
select select "1"
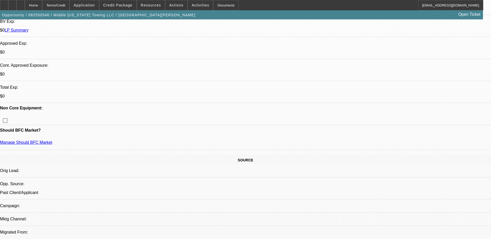
select select "2"
select select "6"
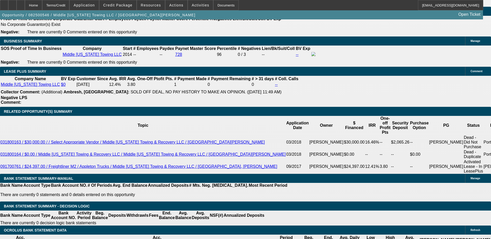
scroll to position [853, 0]
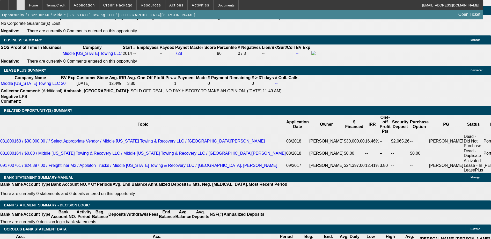
click at [25, 6] on div at bounding box center [21, 5] width 8 height 10
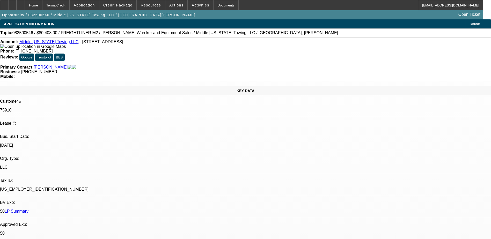
select select "0"
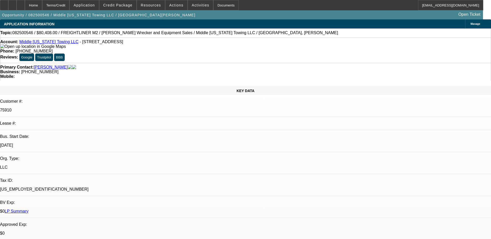
select select "0"
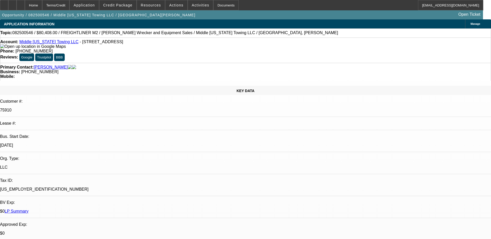
select select "0"
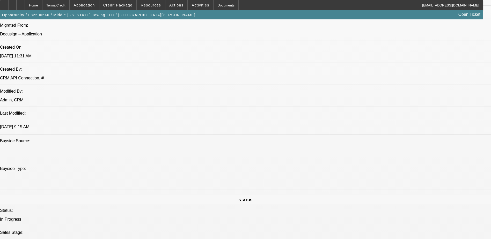
select select "1"
select select "2"
select select "6"
select select "1"
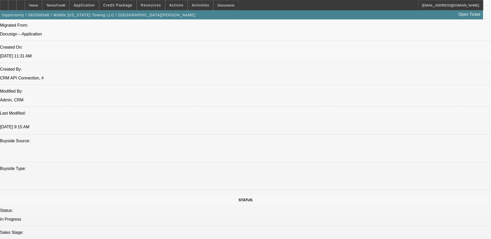
select select "6"
select select "1"
select select "2"
select select "6"
select select "1"
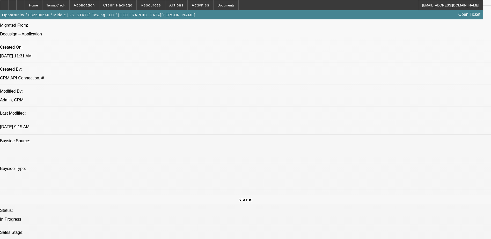
select select "2"
select select "6"
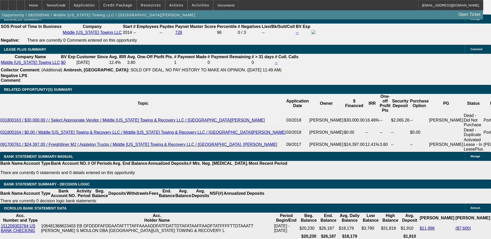
scroll to position [881, 0]
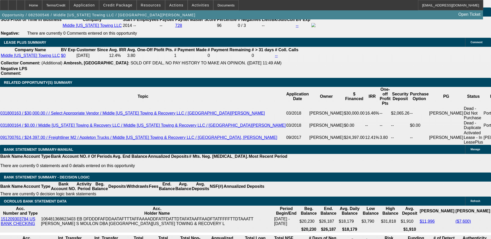
click at [326, 133] on div "APPLICATION INFORMATION Manage Topic: 082500546 / $80,408.00 / FREIGHTLINER M2 …" at bounding box center [245, 73] width 491 height 1869
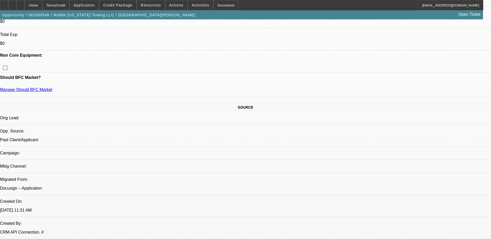
scroll to position [207, 0]
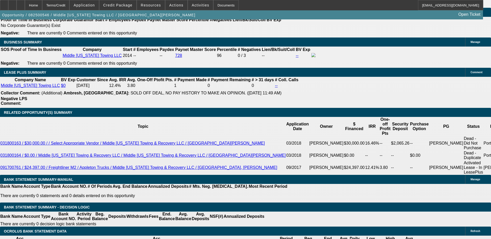
scroll to position [850, 0]
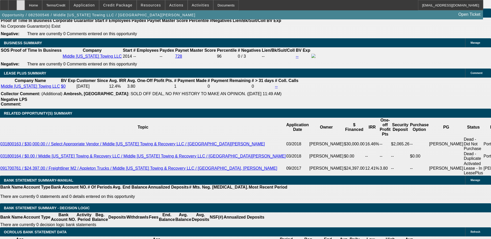
click at [25, 5] on div at bounding box center [21, 5] width 8 height 10
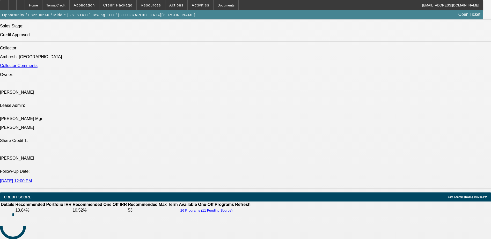
select select "0"
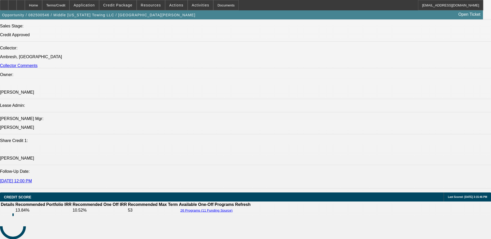
select select "0"
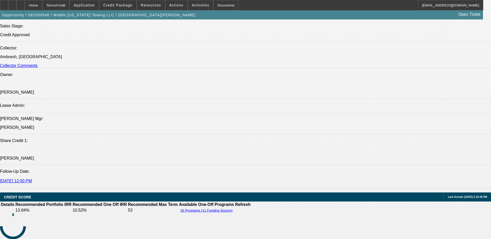
select select "0"
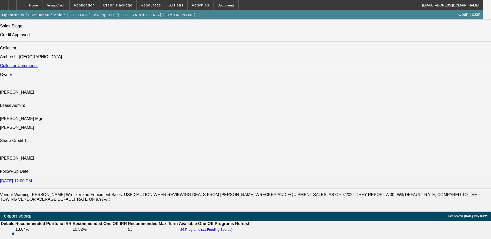
select select "1"
select select "2"
select select "6"
select select "1"
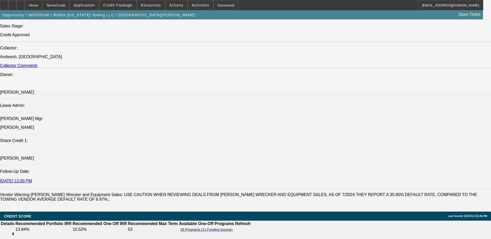
select select "6"
select select "1"
select select "2"
select select "6"
select select "1"
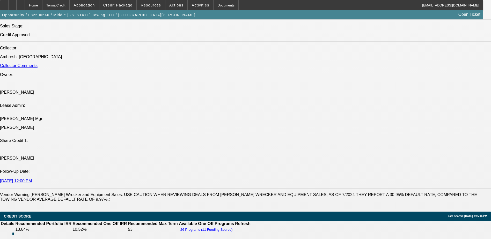
select select "2"
select select "6"
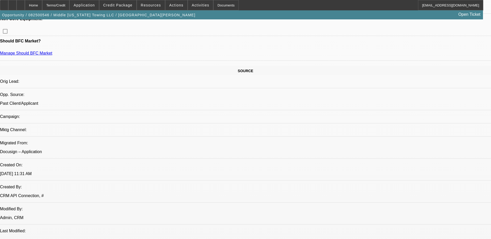
scroll to position [195, 0]
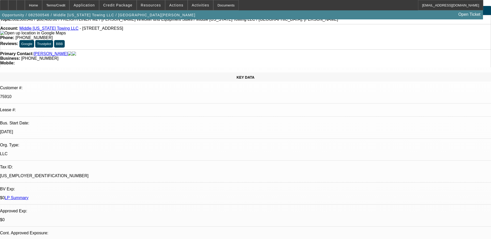
scroll to position [0, 0]
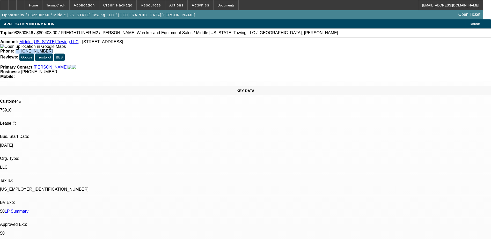
drag, startPoint x: 206, startPoint y: 41, endPoint x: 180, endPoint y: 47, distance: 27.3
click at [180, 47] on div "Account: Middle [US_STATE] Towing LLC - [STREET_ADDRESS] Phone: [PHONE_NUMBER] …" at bounding box center [245, 50] width 491 height 25
copy span "[PHONE_NUMBER]"
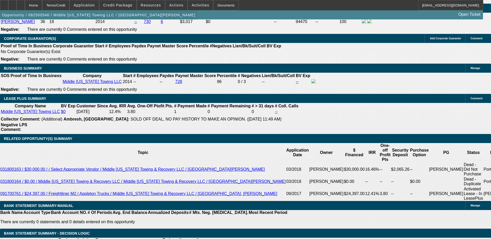
scroll to position [777, 0]
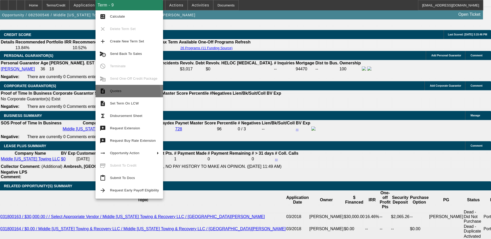
click at [121, 94] on span "Quotes" at bounding box center [134, 91] width 49 height 6
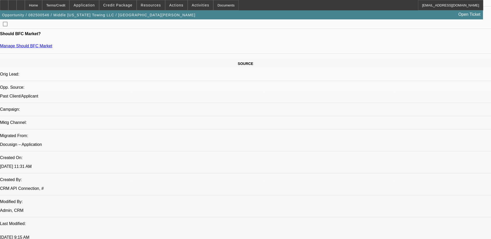
scroll to position [233, 0]
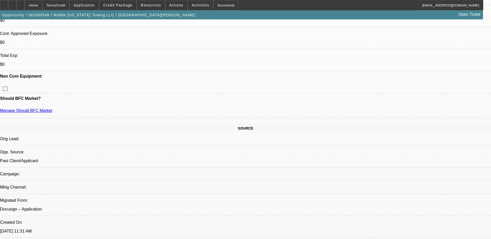
scroll to position [207, 0]
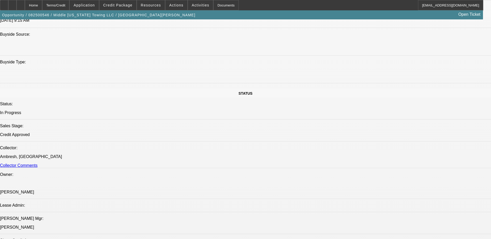
scroll to position [341, 0]
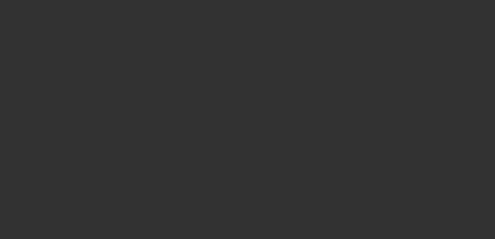
select select "0"
select select "2"
select select "0"
select select "0.1"
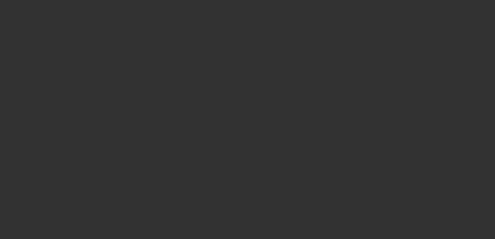
select select "2"
select select "0"
select select "0.1"
select select "2"
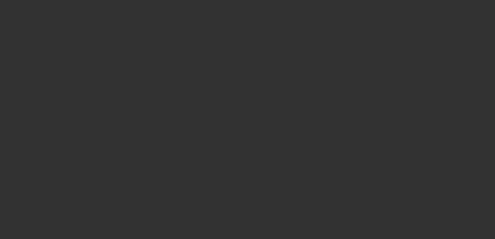
select select "2"
select select "0.1"
select select "2"
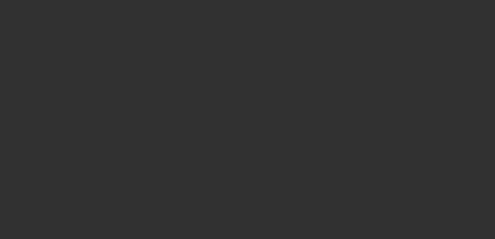
select select "0.1"
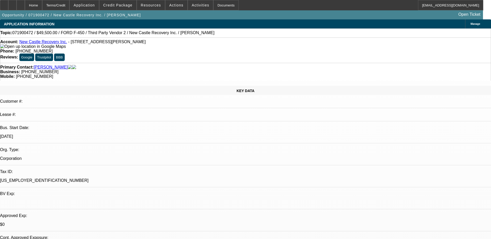
select select "6"
select select "4"
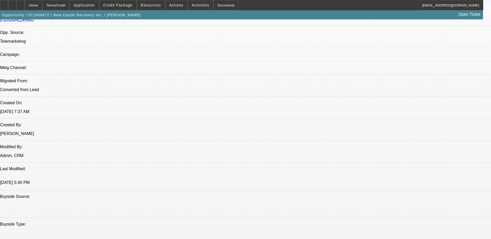
scroll to position [318, 0]
drag, startPoint x: 399, startPoint y: 81, endPoint x: 399, endPoint y: 84, distance: 3.1
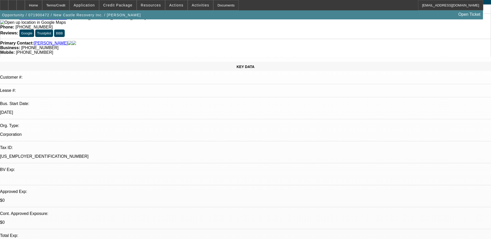
scroll to position [0, 0]
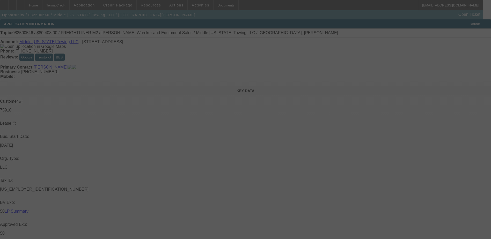
select select "0"
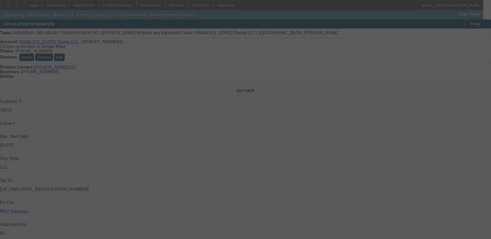
select select "0"
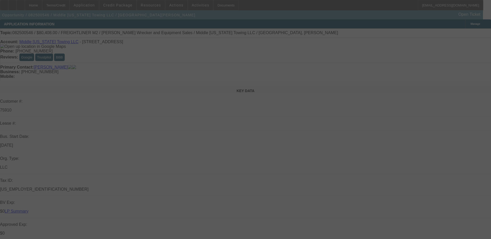
select select "0"
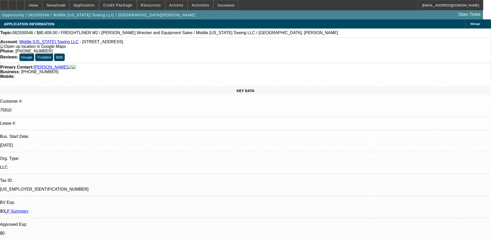
select select "1"
select select "2"
select select "6"
select select "1"
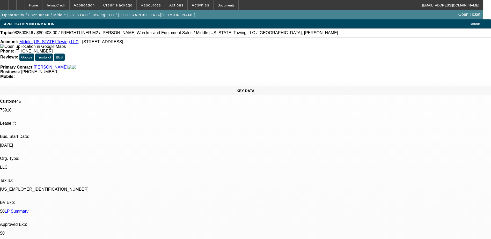
select select "6"
select select "1"
select select "2"
select select "6"
select select "1"
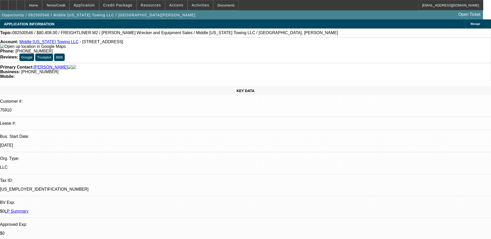
select select "2"
select select "6"
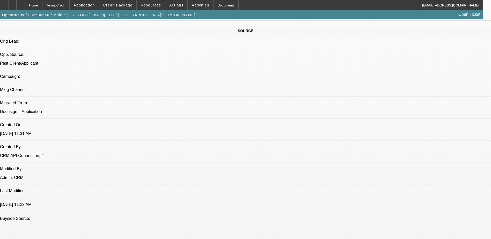
scroll to position [130, 0]
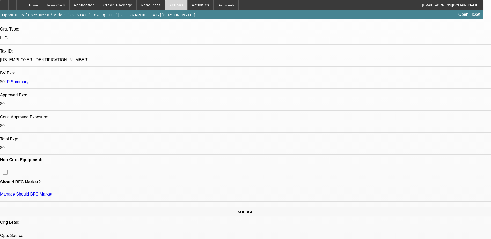
click at [176, 9] on span at bounding box center [177, 5] width 22 height 12
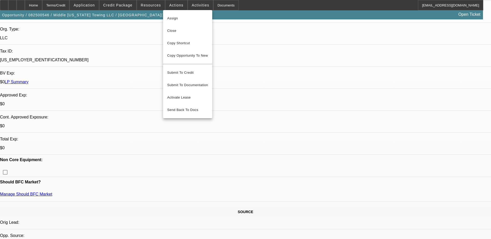
click at [277, 27] on div at bounding box center [245, 119] width 491 height 239
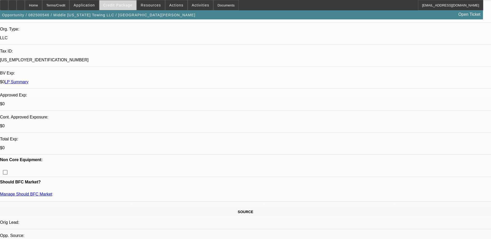
click at [127, 6] on span "Credit Package" at bounding box center [117, 5] width 29 height 4
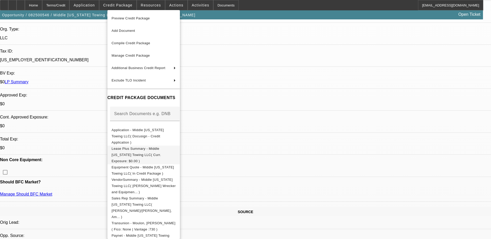
drag, startPoint x: 176, startPoint y: 158, endPoint x: 186, endPoint y: 144, distance: 17.5
click at [176, 164] on span "Equipment Quote - Middle [US_STATE] Towing LLC( In Credit Package )" at bounding box center [144, 170] width 64 height 12
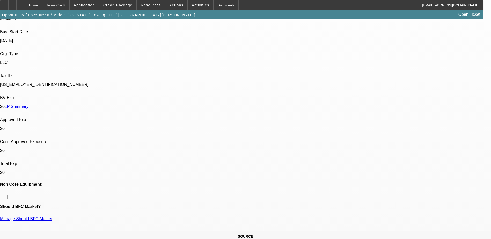
scroll to position [0, 0]
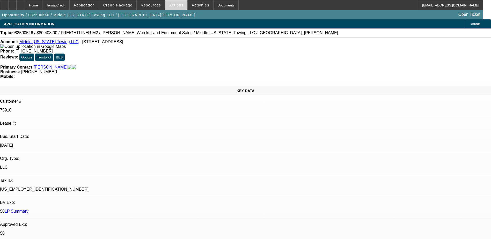
click at [169, 4] on span "Actions" at bounding box center [176, 5] width 14 height 4
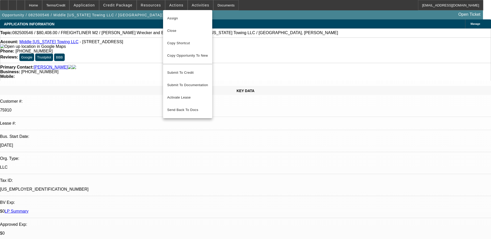
click at [249, 23] on div at bounding box center [245, 119] width 491 height 239
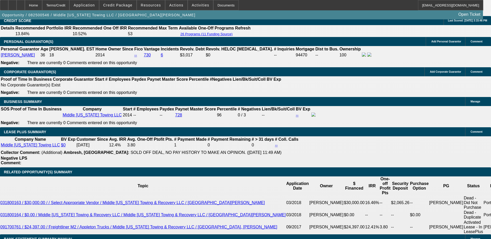
scroll to position [807, 0]
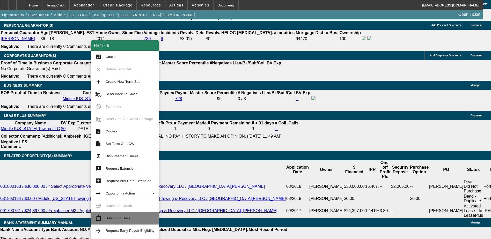
click at [127, 220] on span "Submit To Docs" at bounding box center [118, 219] width 25 height 4
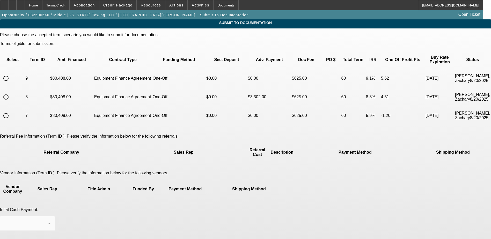
click at [11, 73] on input "radio" at bounding box center [6, 78] width 10 height 10
radio input "true"
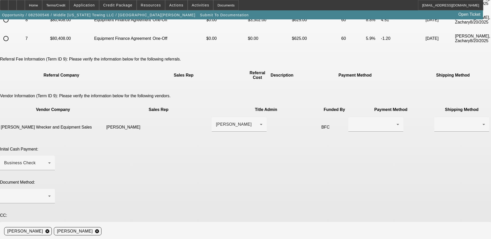
scroll to position [78, 0]
click at [260, 124] on icon at bounding box center [261, 124] width 3 height 1
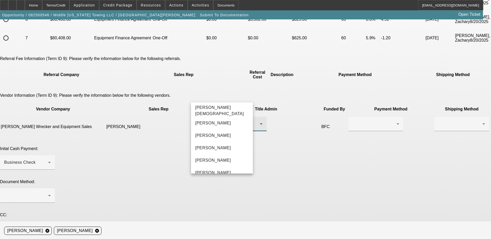
scroll to position [30, 0]
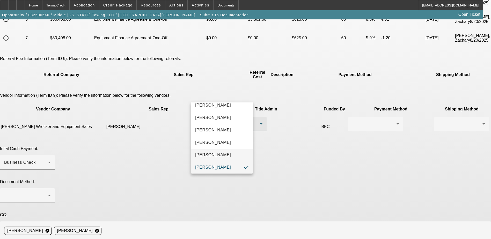
click at [223, 154] on span "[PERSON_NAME]" at bounding box center [213, 155] width 36 height 6
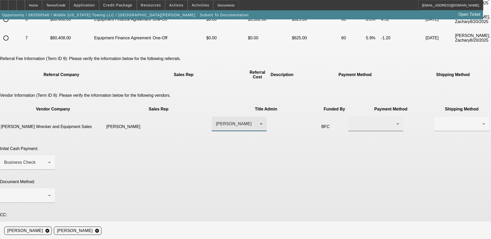
click at [353, 121] on div at bounding box center [375, 124] width 44 height 6
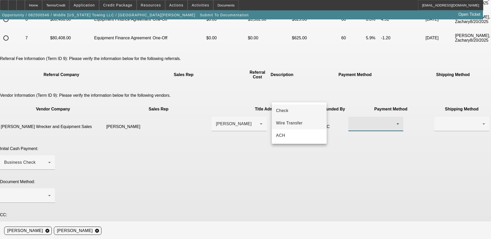
click at [299, 122] on span "Wire Transfer" at bounding box center [289, 123] width 27 height 6
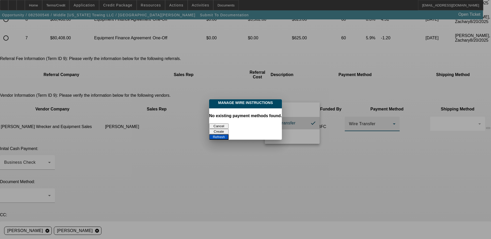
scroll to position [0, 0]
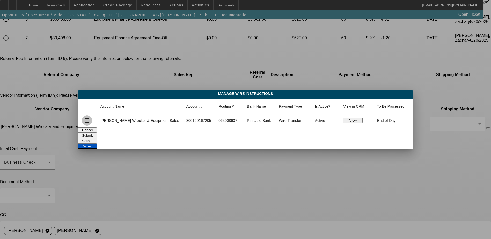
click at [92, 120] on input "checkbox" at bounding box center [87, 121] width 10 height 10
checkbox input "true"
click at [97, 133] on button "Submit" at bounding box center [87, 135] width 19 height 5
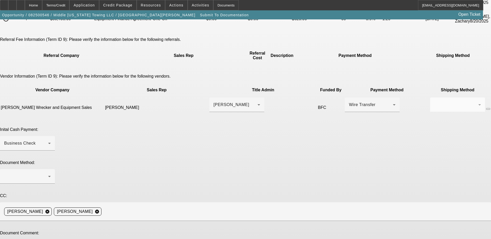
scroll to position [103, 0]
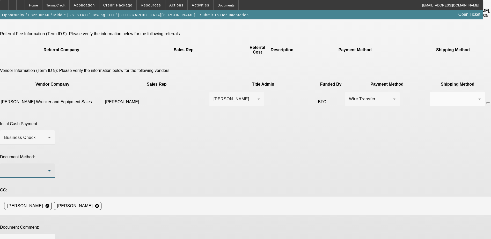
click at [48, 168] on div at bounding box center [26, 171] width 44 height 6
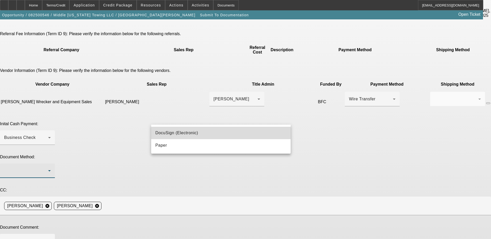
click at [188, 132] on span "DocuSign (Electronic)" at bounding box center [176, 133] width 43 height 6
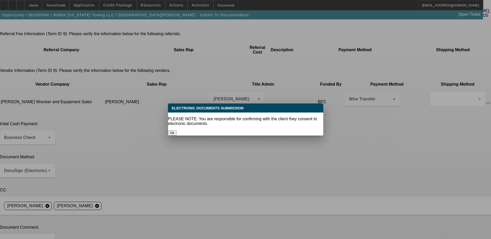
click at [177, 130] on button "Ok" at bounding box center [172, 132] width 9 height 5
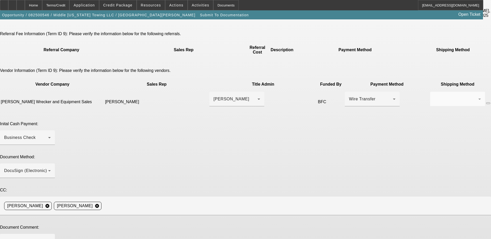
scroll to position [103, 0]
paste textarea "Good Morning- repeat customer ready for docs. ePOA. dealer contact is :[EMAIL_A…"
type textarea "Good Morning- repeat customer ready for docs. ePOA. dealer contact is :[EMAIL_A…"
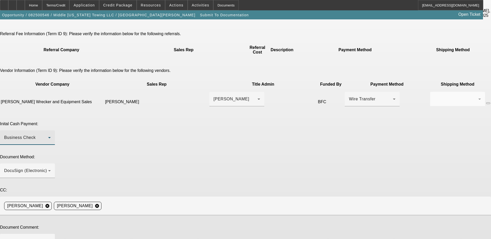
click at [48, 135] on div "Business Check" at bounding box center [26, 138] width 44 height 6
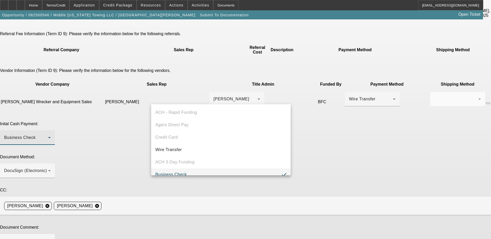
scroll to position [5, 0]
click at [314, 96] on div at bounding box center [245, 119] width 491 height 239
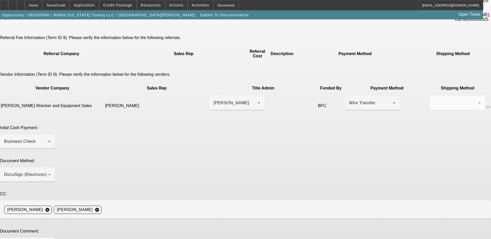
scroll to position [103, 0]
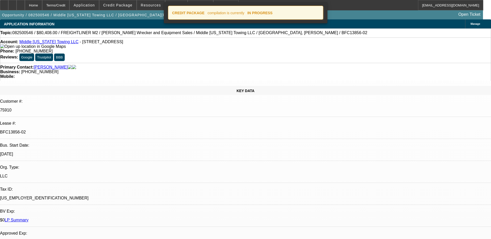
select select "0"
select select "2"
select select "0"
select select "6"
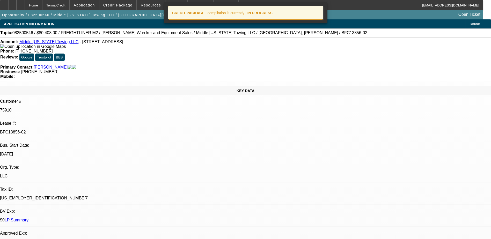
select select "0"
select select "6"
select select "0"
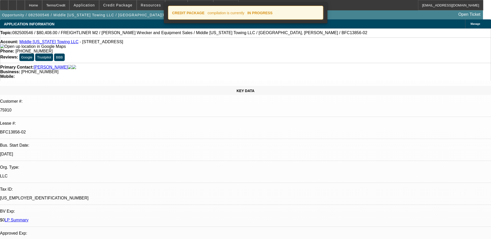
select select "0"
select select "2"
select select "0"
select select "6"
select select "0"
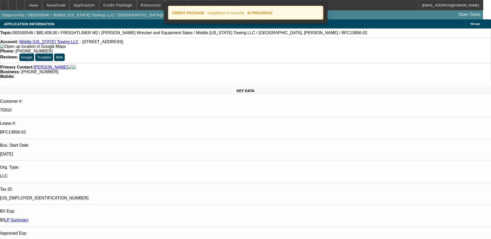
select select "0"
select select "2"
select select "0"
select select "6"
